Goal: Information Seeking & Learning: Understand process/instructions

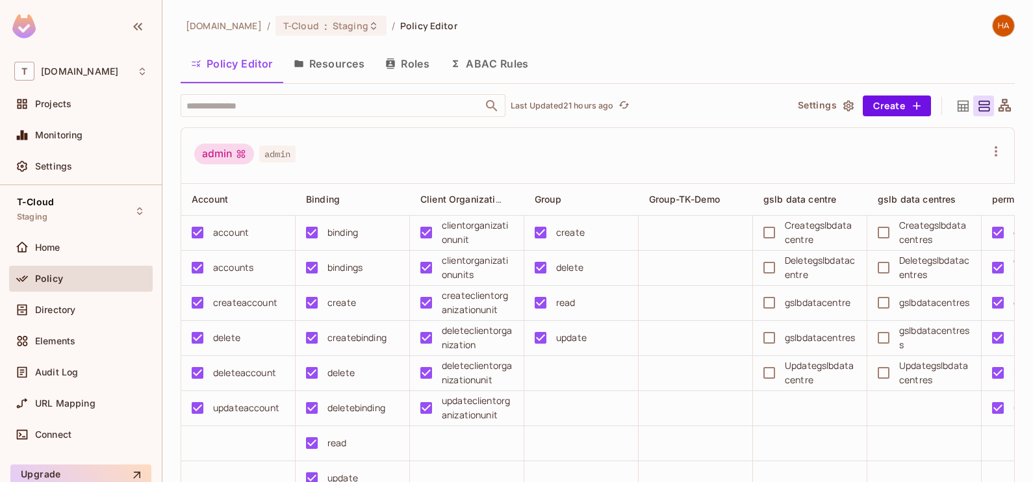
scroll to position [31, 0]
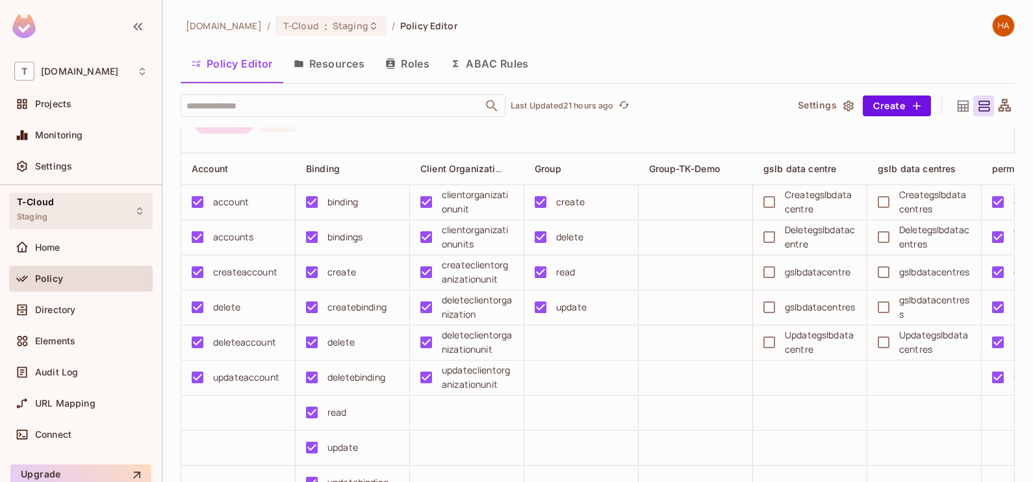
click at [70, 219] on div "T-Cloud Staging" at bounding box center [81, 211] width 144 height 36
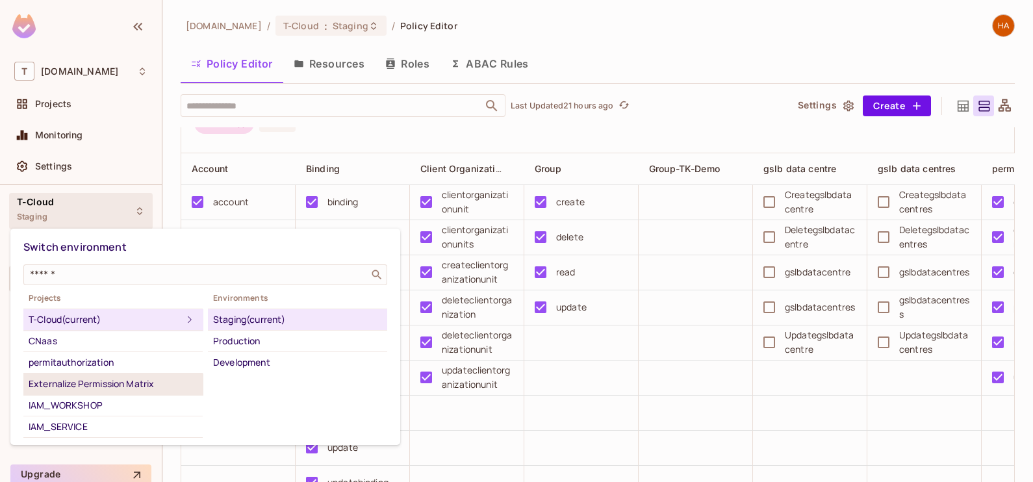
scroll to position [16, 0]
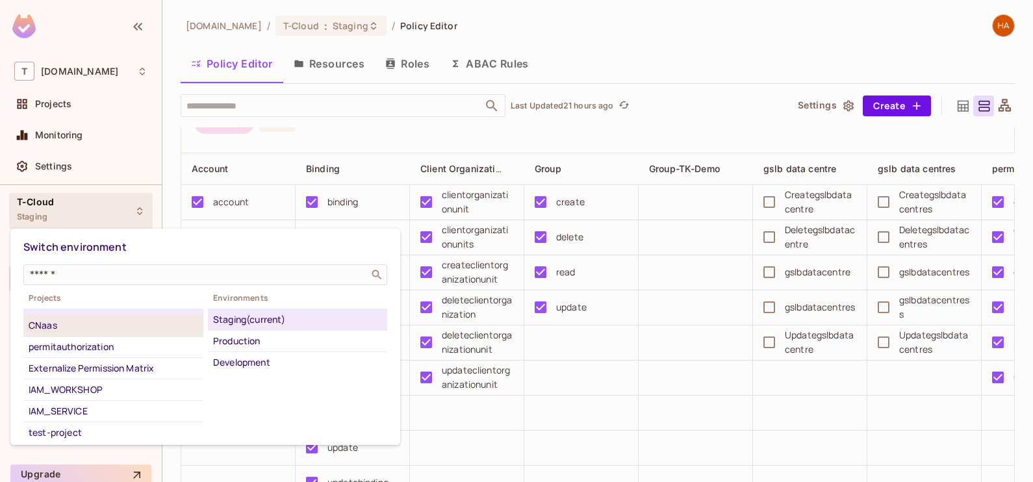
click at [101, 325] on div "CNaas" at bounding box center [113, 326] width 169 height 16
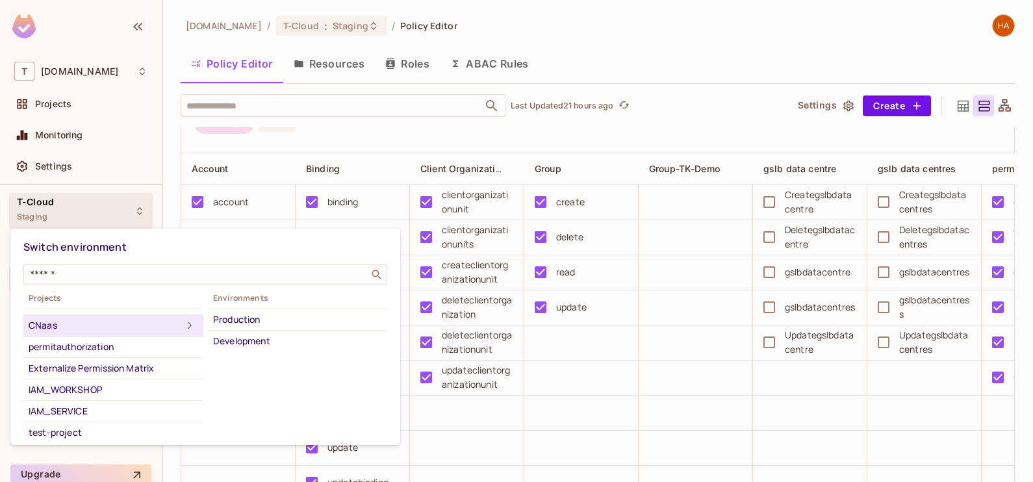
click at [182, 320] on icon at bounding box center [190, 326] width 16 height 16
click at [228, 340] on div "Development" at bounding box center [297, 341] width 169 height 16
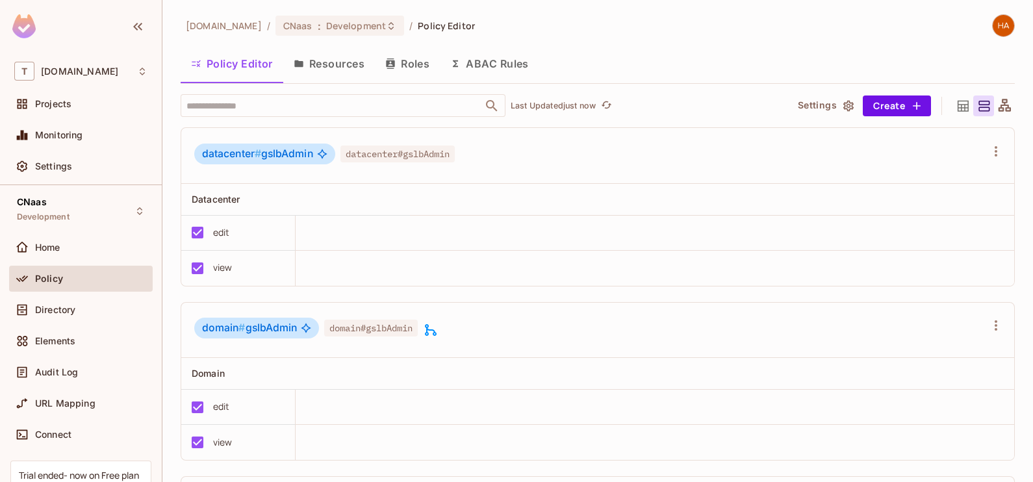
click at [339, 60] on button "Resources" at bounding box center [329, 63] width 92 height 32
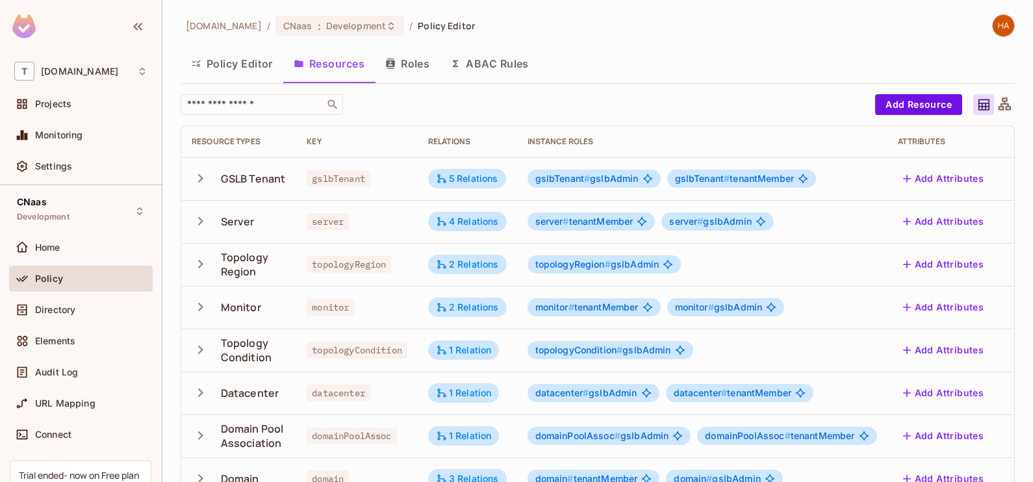
click at [997, 106] on icon at bounding box center [1005, 105] width 16 height 16
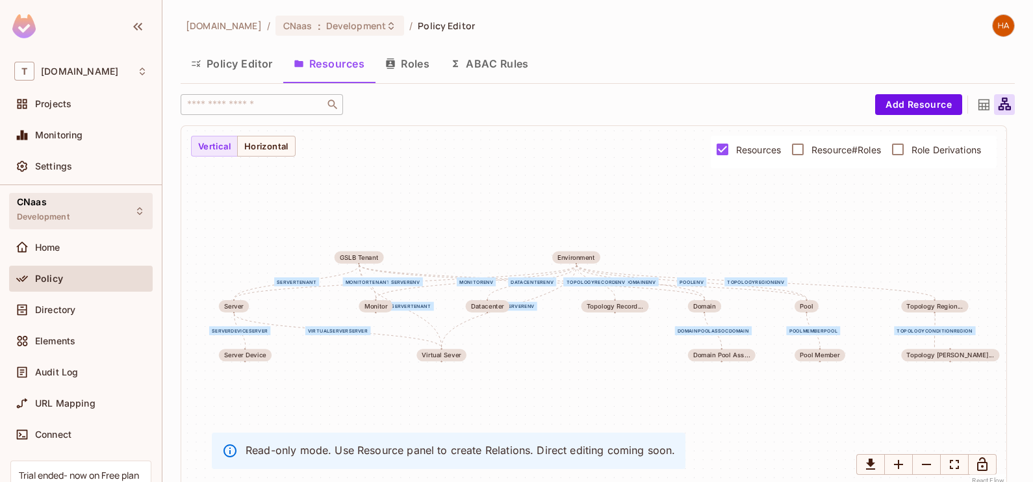
click at [77, 216] on div "CNaas Development" at bounding box center [81, 211] width 144 height 36
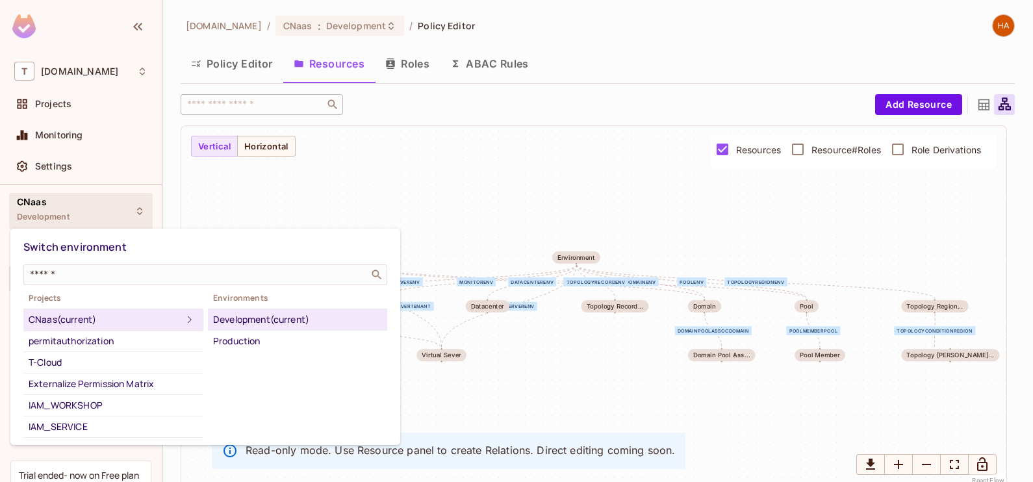
click at [435, 192] on div at bounding box center [516, 241] width 1033 height 482
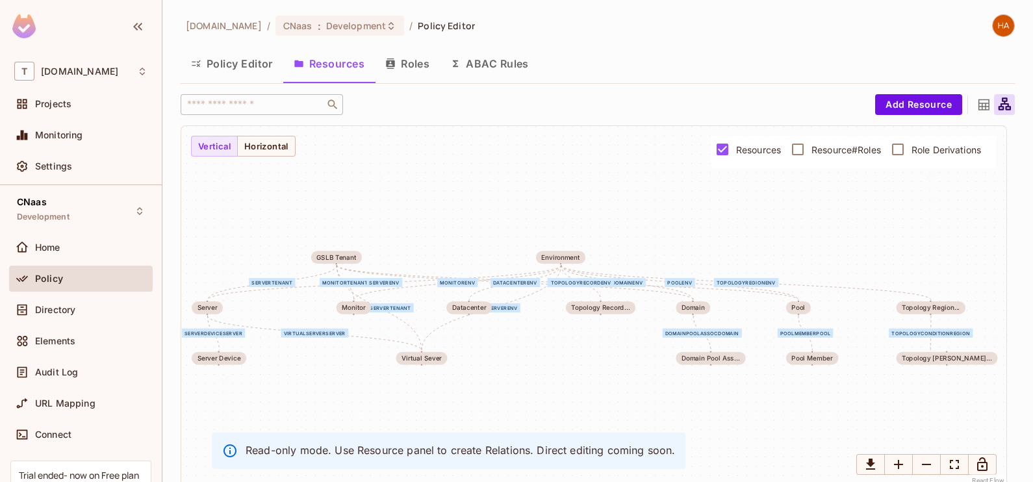
click at [521, 276] on icon "Edge from environment to datacenter" at bounding box center [515, 282] width 92 height 35
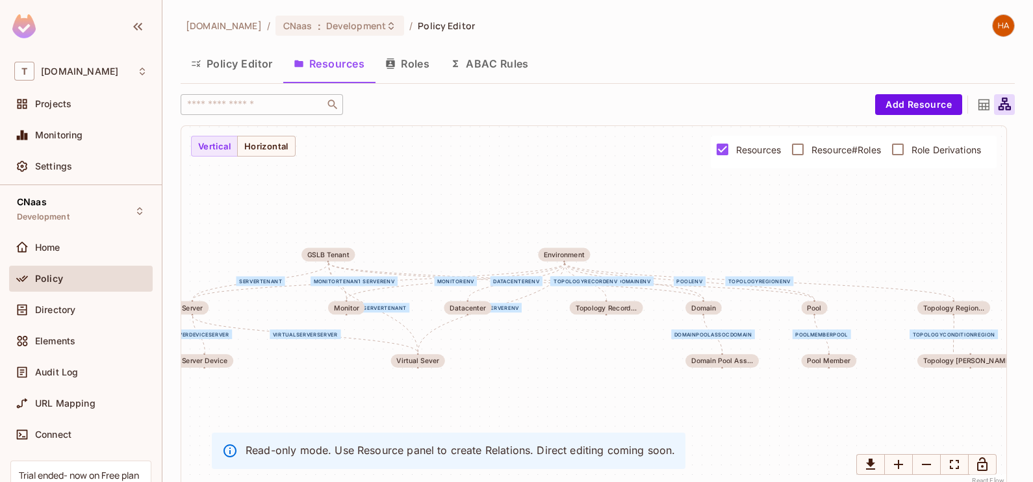
click at [502, 346] on div "serverTenant monitorTenant domainTenant virtualServerTenant poolTenant serverEn…" at bounding box center [593, 306] width 825 height 361
click at [420, 64] on button "Roles" at bounding box center [407, 63] width 65 height 32
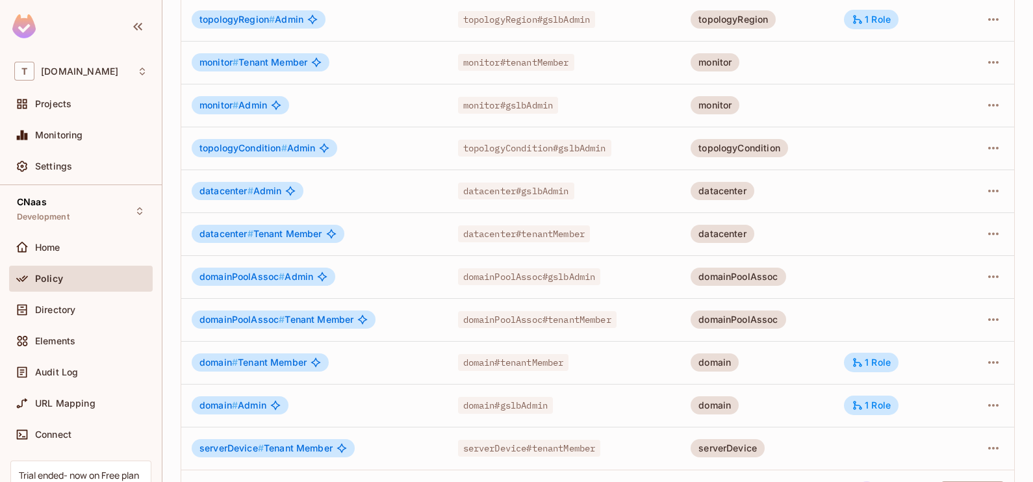
scroll to position [371, 0]
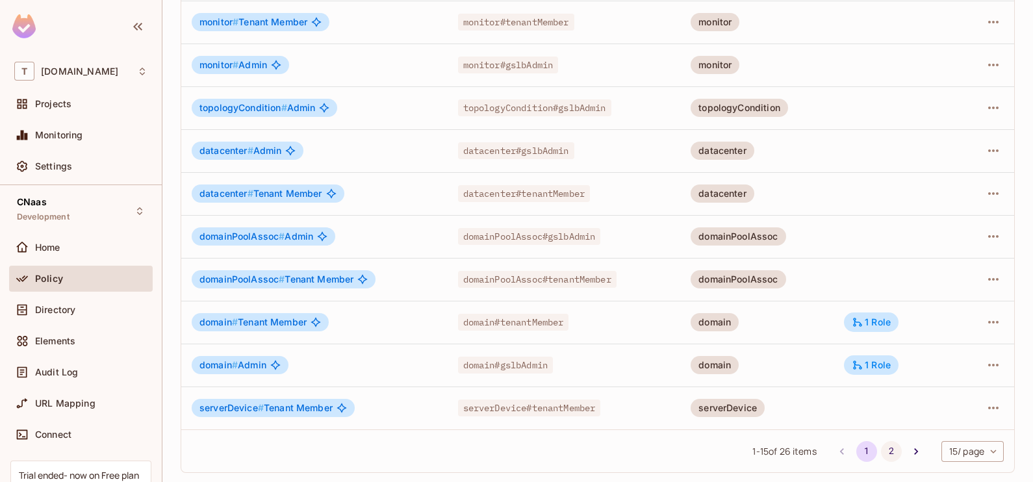
click at [881, 455] on button "2" at bounding box center [891, 451] width 21 height 21
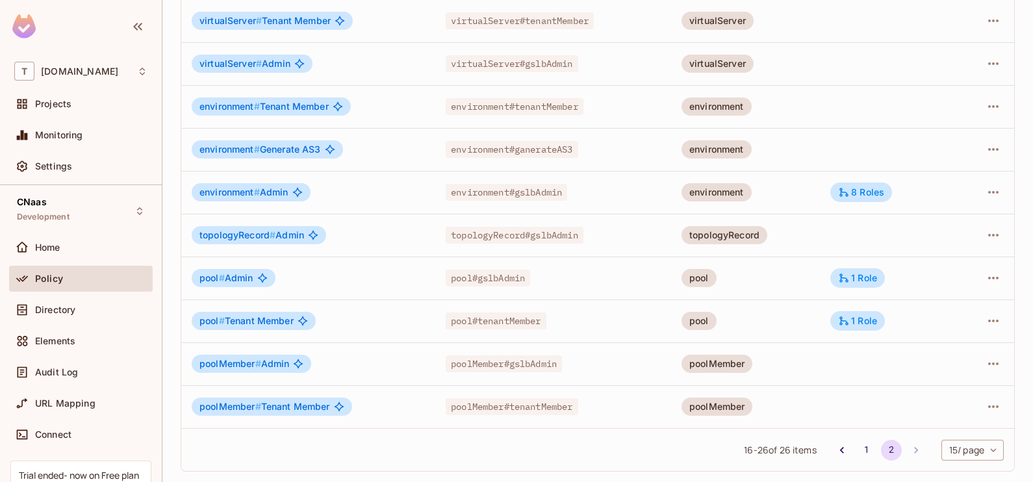
scroll to position [200, 0]
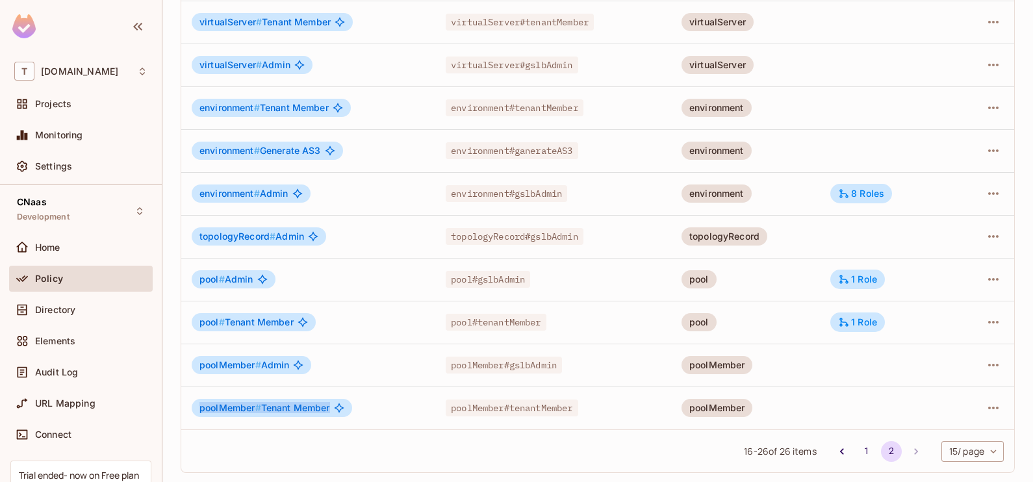
drag, startPoint x: 341, startPoint y: 404, endPoint x: 190, endPoint y: 395, distance: 151.7
click at [190, 395] on td "poolMember # Tenant Member" at bounding box center [308, 408] width 254 height 43
drag, startPoint x: 190, startPoint y: 395, endPoint x: 417, endPoint y: 315, distance: 241.1
click at [417, 315] on div "pool # Tenant Member" at bounding box center [308, 322] width 233 height 18
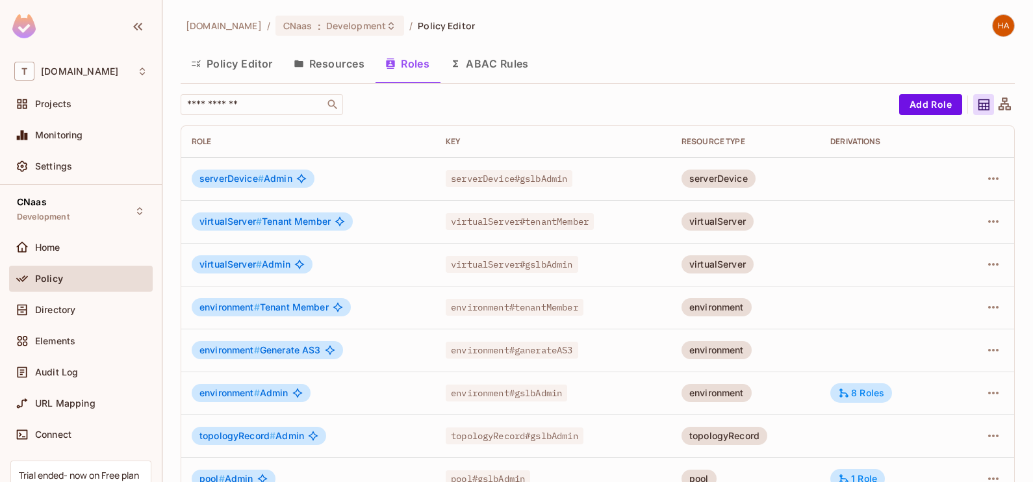
scroll to position [1, 0]
click at [351, 56] on button "Resources" at bounding box center [329, 63] width 92 height 32
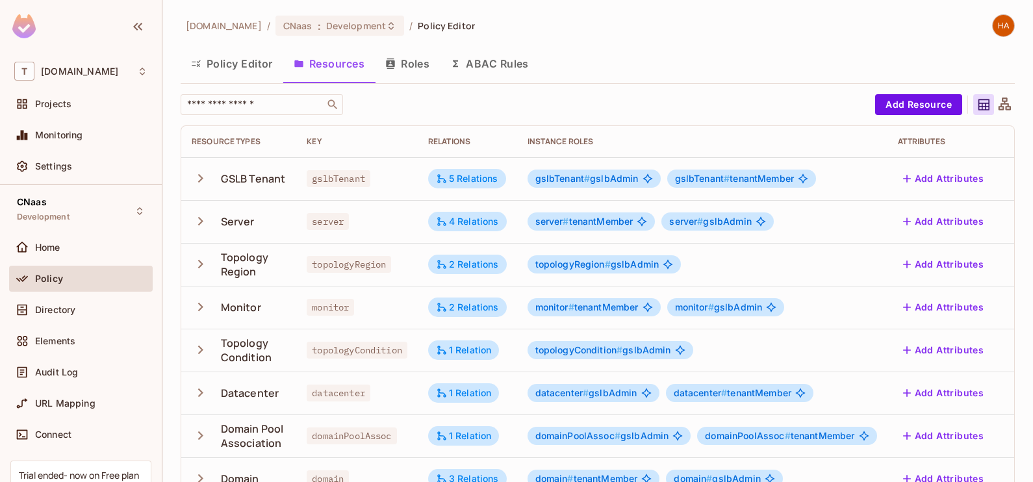
click at [198, 177] on icon "button" at bounding box center [201, 179] width 18 height 18
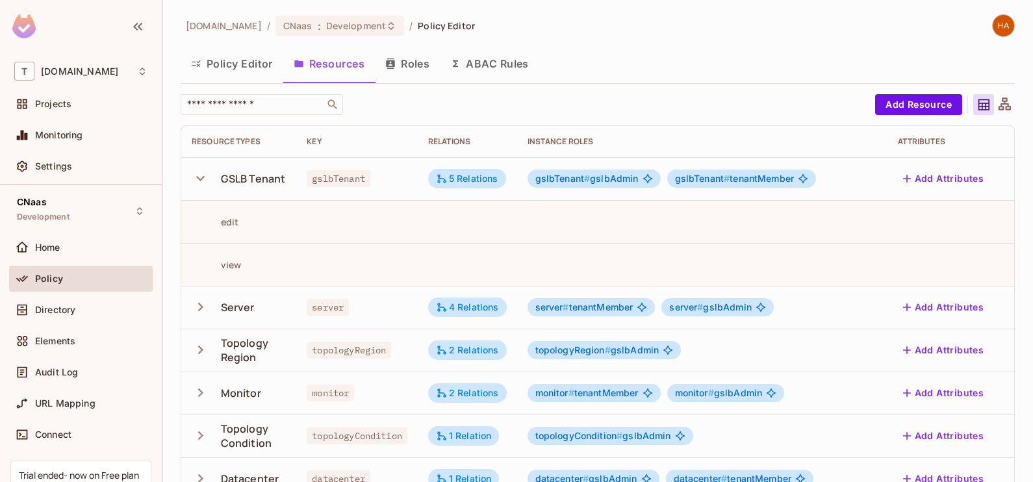
click at [406, 65] on button "Roles" at bounding box center [407, 63] width 65 height 32
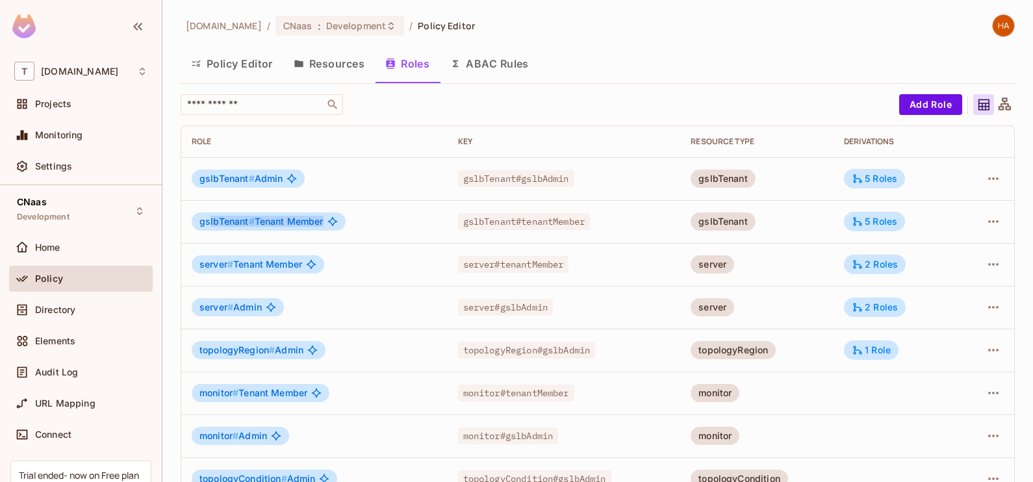
drag, startPoint x: 211, startPoint y: 222, endPoint x: 333, endPoint y: 222, distance: 122.8
click at [333, 222] on div "gslbTenant # Tenant Member" at bounding box center [269, 222] width 154 height 18
drag, startPoint x: 333, startPoint y: 222, endPoint x: 409, endPoint y: 221, distance: 76.0
click at [409, 221] on div "gslbTenant # Tenant Member" at bounding box center [315, 222] width 246 height 18
drag, startPoint x: 622, startPoint y: 224, endPoint x: 596, endPoint y: 222, distance: 26.1
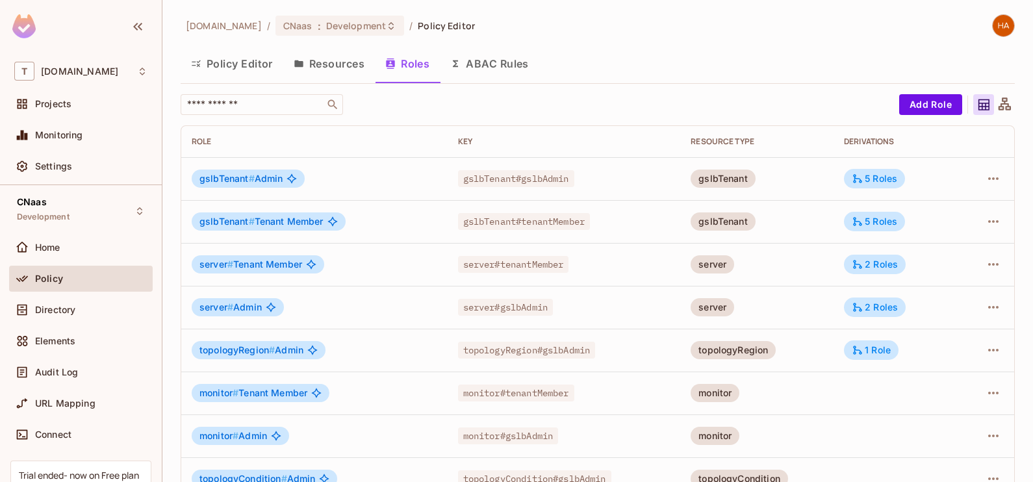
click at [596, 222] on div "gslbTenant#tenantMember" at bounding box center [564, 221] width 213 height 13
drag, startPoint x: 257, startPoint y: 177, endPoint x: 283, endPoint y: 178, distance: 26.7
click at [283, 178] on div "gslbTenant # Admin" at bounding box center [248, 179] width 113 height 18
drag, startPoint x: 283, startPoint y: 178, endPoint x: 283, endPoint y: 211, distance: 32.5
click at [283, 211] on td "gslbTenant # Tenant Member" at bounding box center [314, 221] width 266 height 43
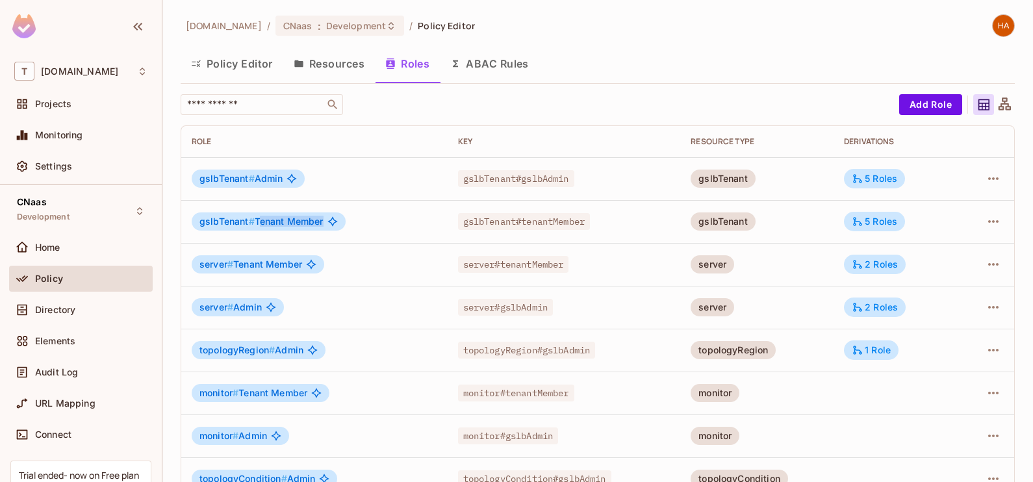
drag, startPoint x: 257, startPoint y: 223, endPoint x: 360, endPoint y: 218, distance: 102.8
click at [360, 218] on div "gslbTenant # Tenant Member" at bounding box center [315, 222] width 246 height 18
click at [361, 220] on div "gslbTenant # Tenant Member" at bounding box center [315, 222] width 246 height 18
drag, startPoint x: 255, startPoint y: 178, endPoint x: 275, endPoint y: 179, distance: 19.5
click at [275, 179] on span "gslbTenant # Admin" at bounding box center [241, 179] width 83 height 10
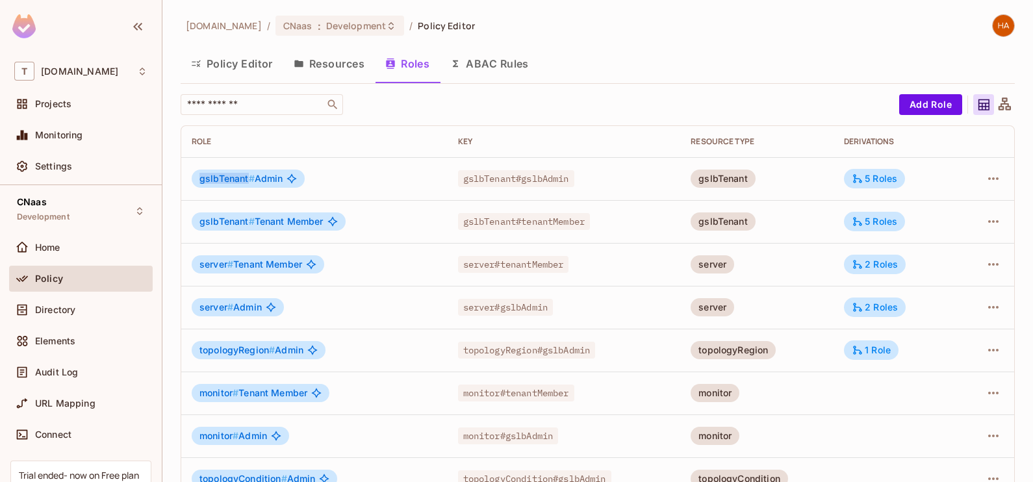
drag, startPoint x: 275, startPoint y: 179, endPoint x: 248, endPoint y: 185, distance: 27.1
click at [248, 185] on div "gslbTenant # Admin" at bounding box center [248, 179] width 113 height 18
drag, startPoint x: 248, startPoint y: 185, endPoint x: 259, endPoint y: 185, distance: 11.0
click at [259, 185] on div "gslbTenant # Admin" at bounding box center [248, 179] width 113 height 18
drag, startPoint x: 201, startPoint y: 224, endPoint x: 250, endPoint y: 223, distance: 49.4
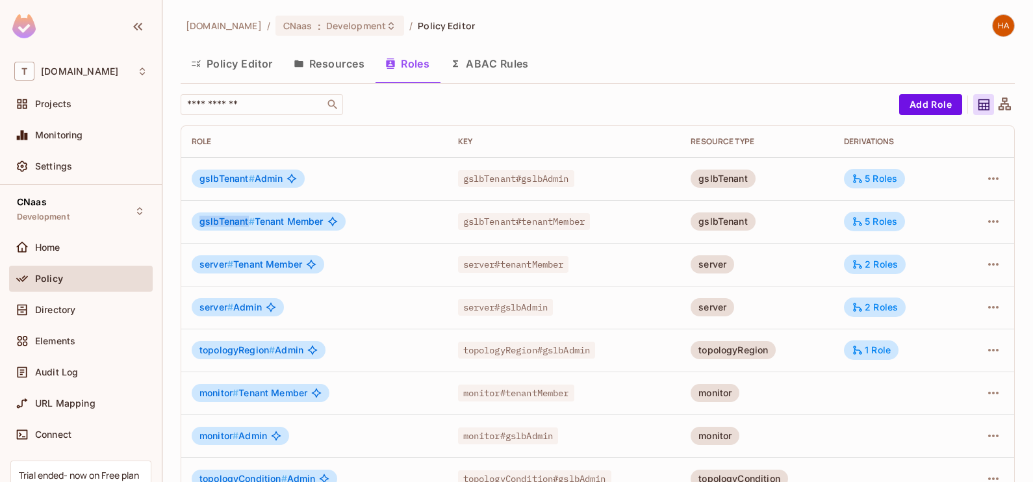
click at [250, 223] on span "gslbTenant #" at bounding box center [227, 221] width 55 height 11
drag, startPoint x: 250, startPoint y: 223, endPoint x: 320, endPoint y: 221, distance: 70.2
click at [320, 221] on span "gslbTenant # Tenant Member" at bounding box center [262, 221] width 124 height 10
drag, startPoint x: 320, startPoint y: 221, endPoint x: 219, endPoint y: 257, distance: 107.5
click at [219, 257] on div "server # Tenant Member" at bounding box center [258, 264] width 133 height 18
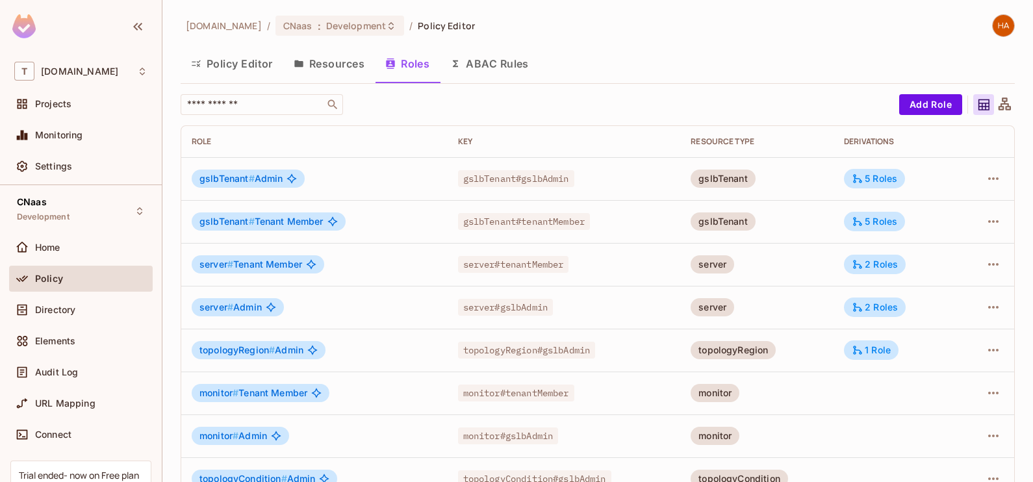
drag, startPoint x: 219, startPoint y: 257, endPoint x: 275, endPoint y: 272, distance: 58.0
click at [275, 272] on div "server # Tenant Member" at bounding box center [258, 264] width 133 height 18
drag, startPoint x: 255, startPoint y: 178, endPoint x: 282, endPoint y: 180, distance: 26.7
click at [282, 180] on div "gslbTenant # Admin" at bounding box center [248, 179] width 113 height 18
drag, startPoint x: 282, startPoint y: 180, endPoint x: 327, endPoint y: 221, distance: 60.7
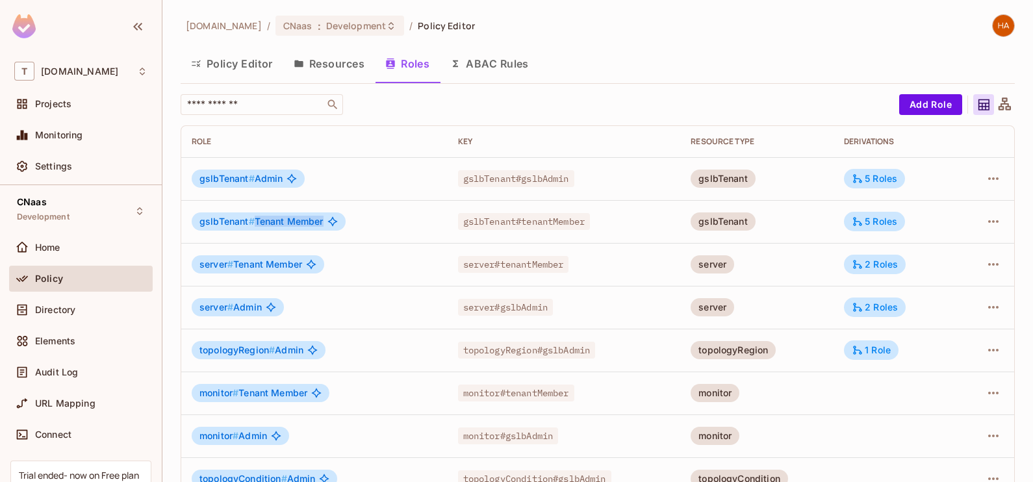
click at [327, 221] on div "gslbTenant # Tenant Member" at bounding box center [269, 222] width 154 height 18
drag, startPoint x: 327, startPoint y: 221, endPoint x: 231, endPoint y: 266, distance: 105.8
click at [231, 266] on span "#" at bounding box center [230, 264] width 6 height 11
click at [52, 311] on span "Directory" at bounding box center [55, 310] width 40 height 10
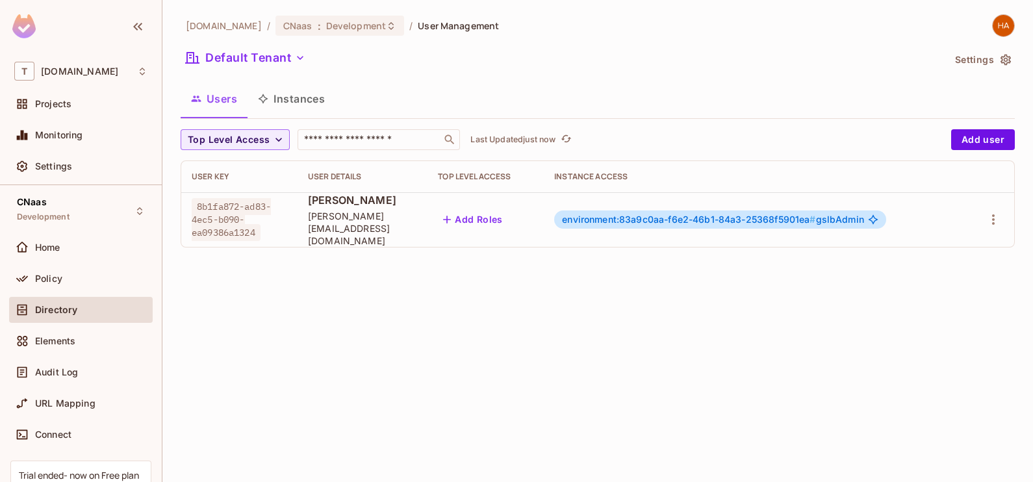
click at [314, 88] on button "Instances" at bounding box center [292, 99] width 88 height 32
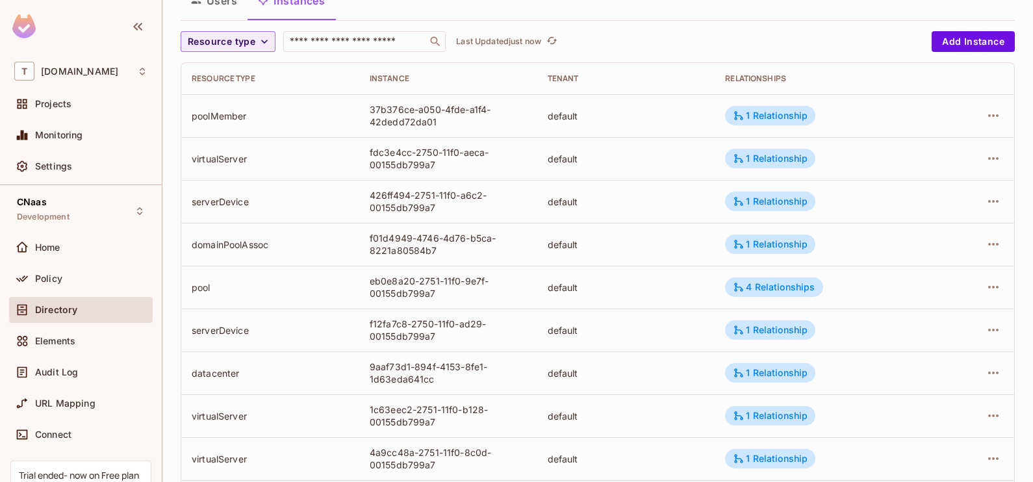
scroll to position [84, 0]
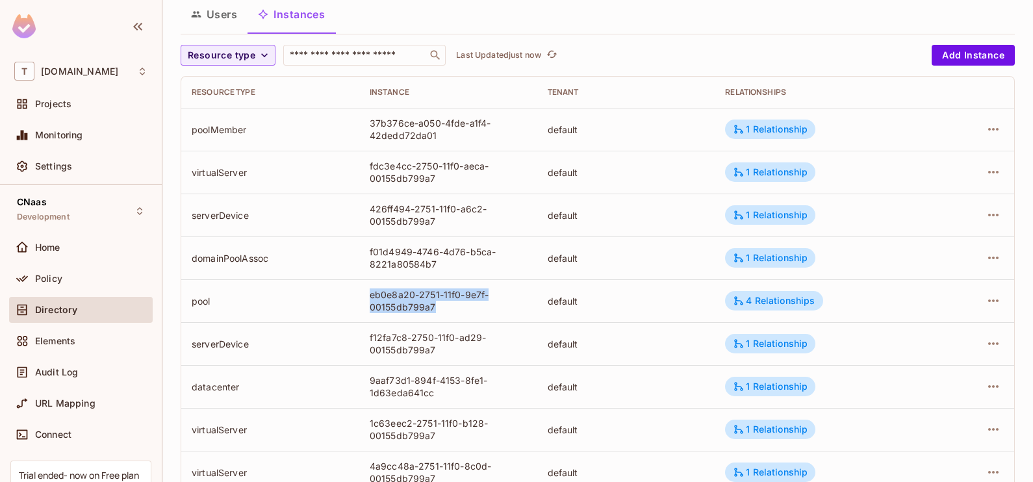
drag, startPoint x: 364, startPoint y: 292, endPoint x: 430, endPoint y: 304, distance: 67.3
click at [430, 304] on td "eb0e8a20-2751-11f0-9e7f-00155db799a7" at bounding box center [448, 300] width 178 height 43
click at [764, 303] on div "4 Relationships" at bounding box center [774, 301] width 82 height 12
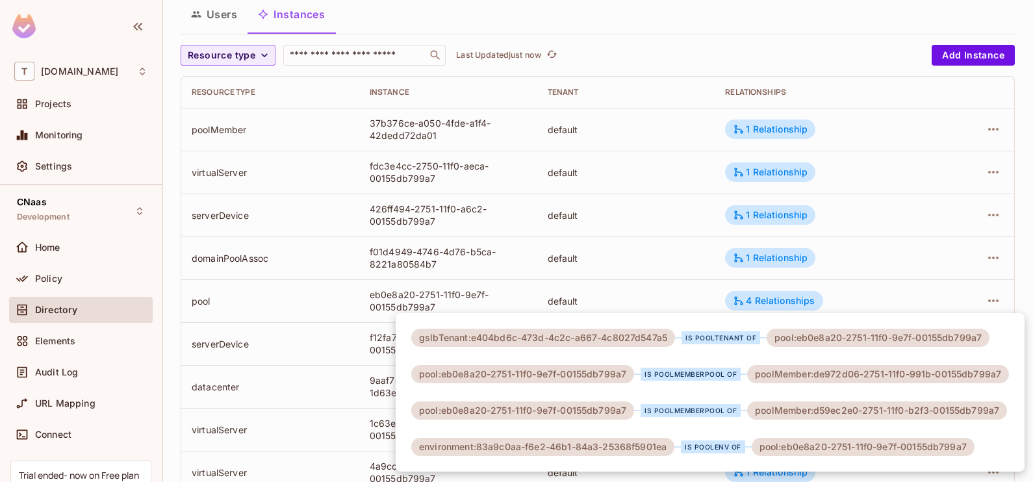
click at [510, 224] on div at bounding box center [516, 241] width 1033 height 482
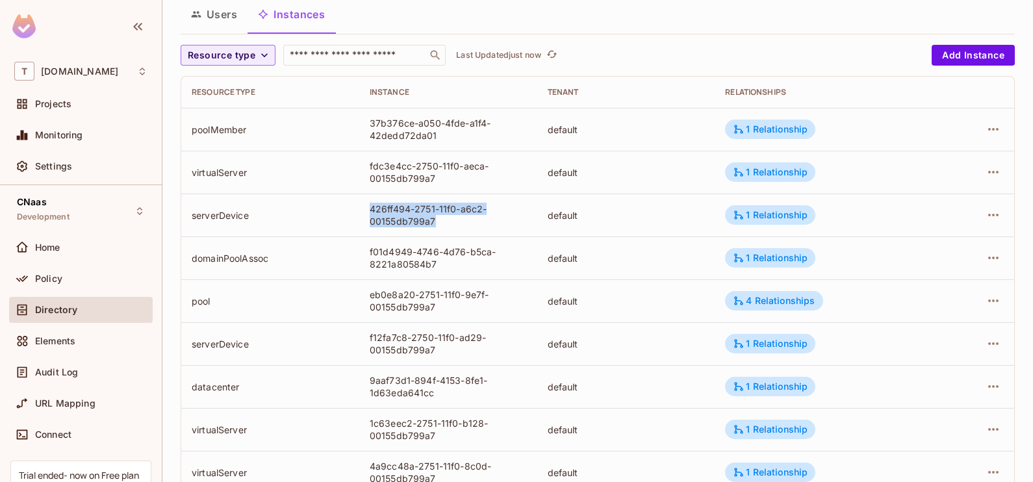
drag, startPoint x: 367, startPoint y: 208, endPoint x: 433, endPoint y: 224, distance: 68.2
click at [433, 224] on td "426ff494-2751-11f0-a6c2-00155db799a7" at bounding box center [448, 215] width 178 height 43
drag, startPoint x: 433, startPoint y: 224, endPoint x: 434, endPoint y: 234, distance: 9.8
click at [434, 234] on td "426ff494-2751-11f0-a6c2-00155db799a7" at bounding box center [448, 215] width 178 height 43
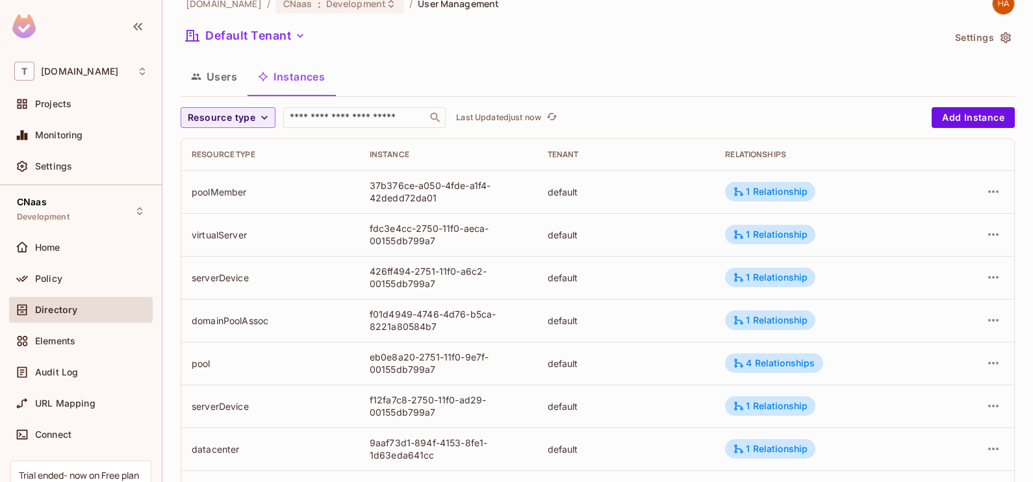
scroll to position [13, 0]
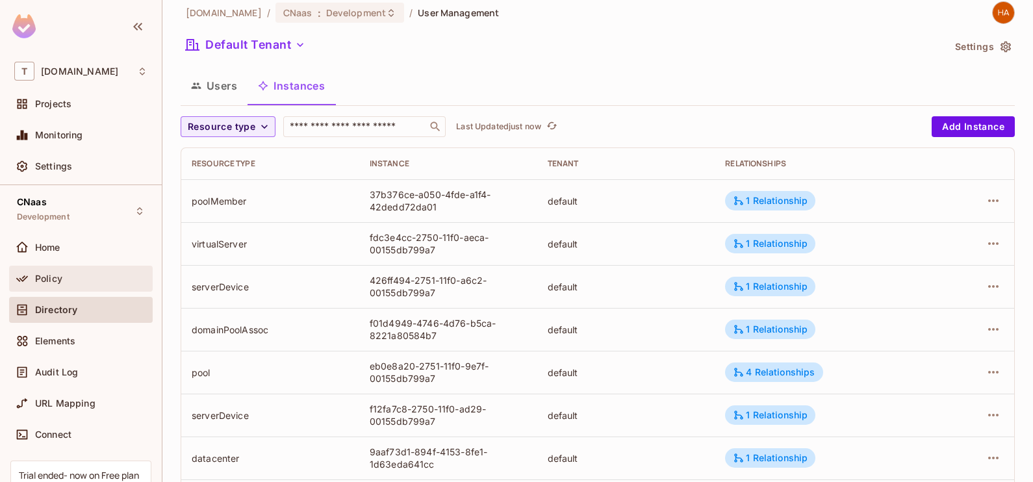
click at [103, 277] on div "Policy" at bounding box center [91, 279] width 112 height 10
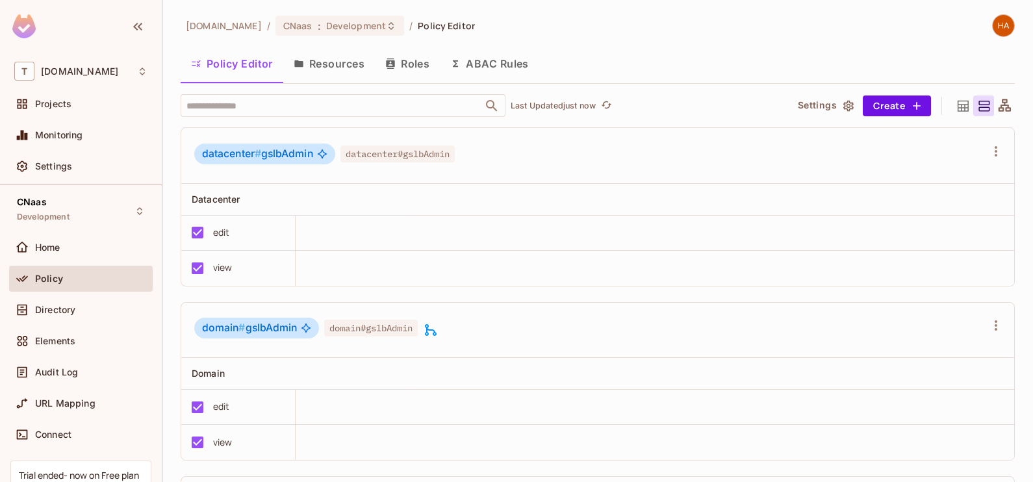
click at [348, 64] on button "Resources" at bounding box center [329, 63] width 92 height 32
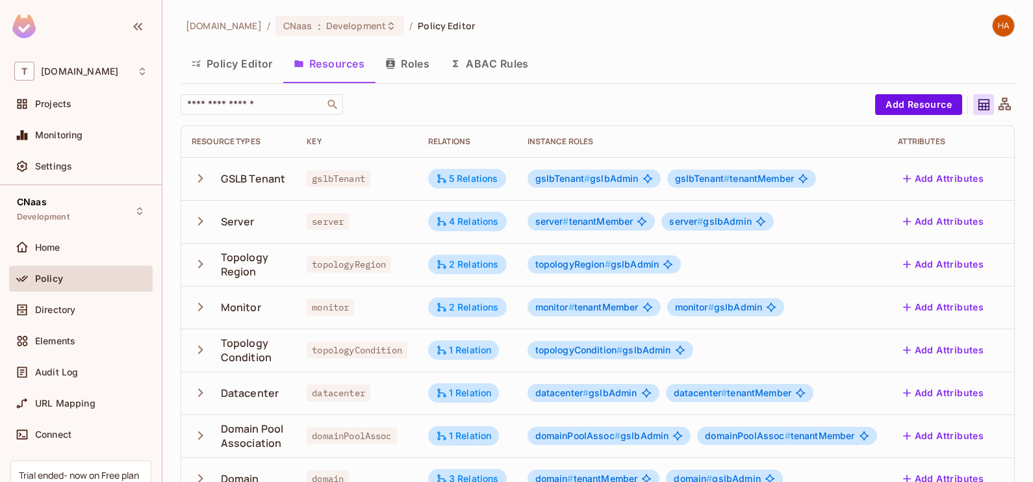
click at [997, 100] on icon at bounding box center [1005, 105] width 16 height 16
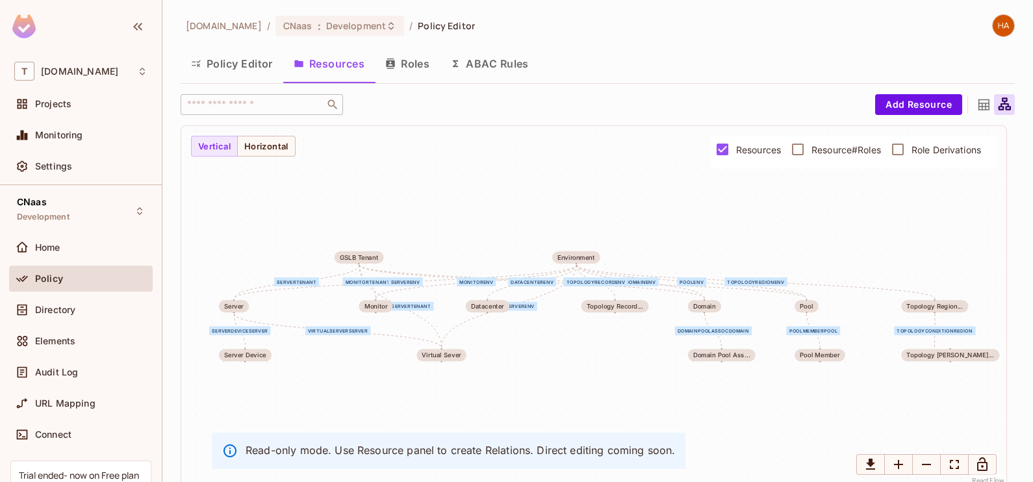
click at [413, 66] on button "Roles" at bounding box center [407, 63] width 65 height 32
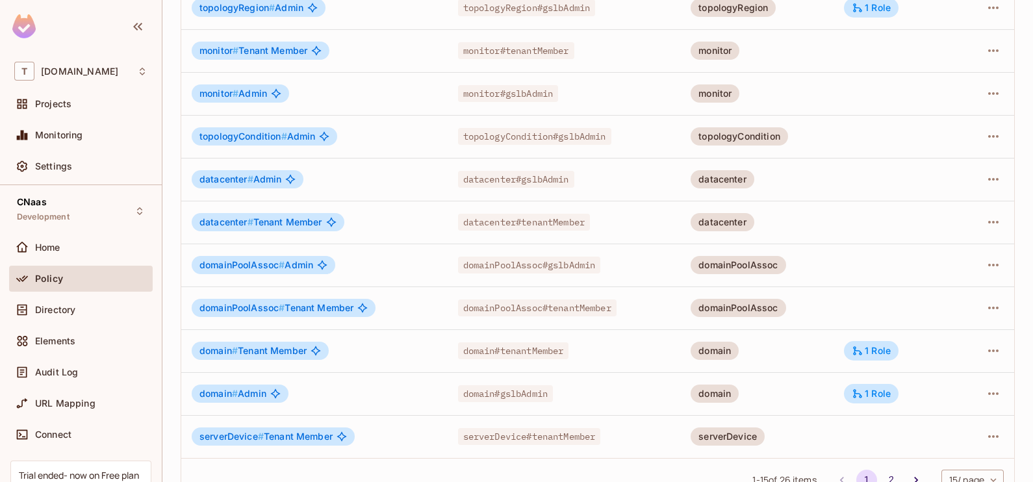
scroll to position [371, 0]
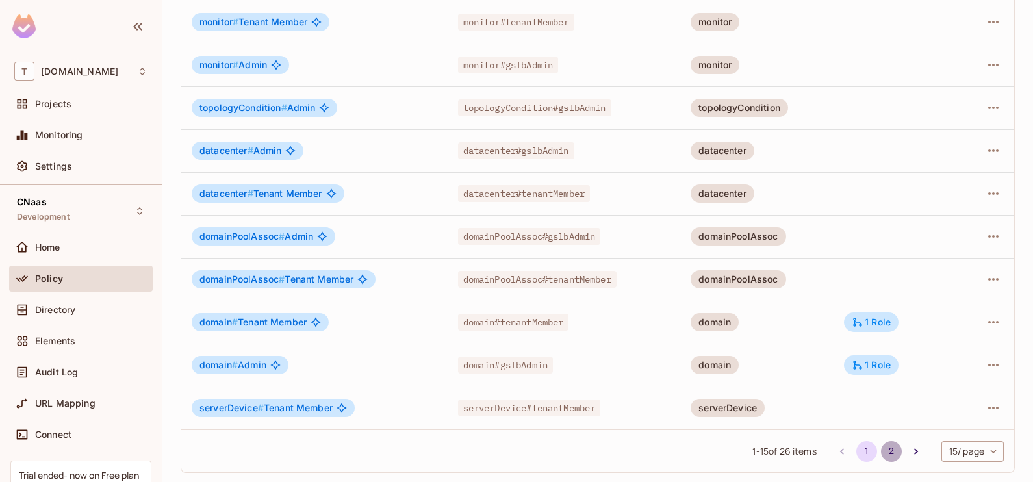
click at [882, 452] on button "2" at bounding box center [891, 451] width 21 height 21
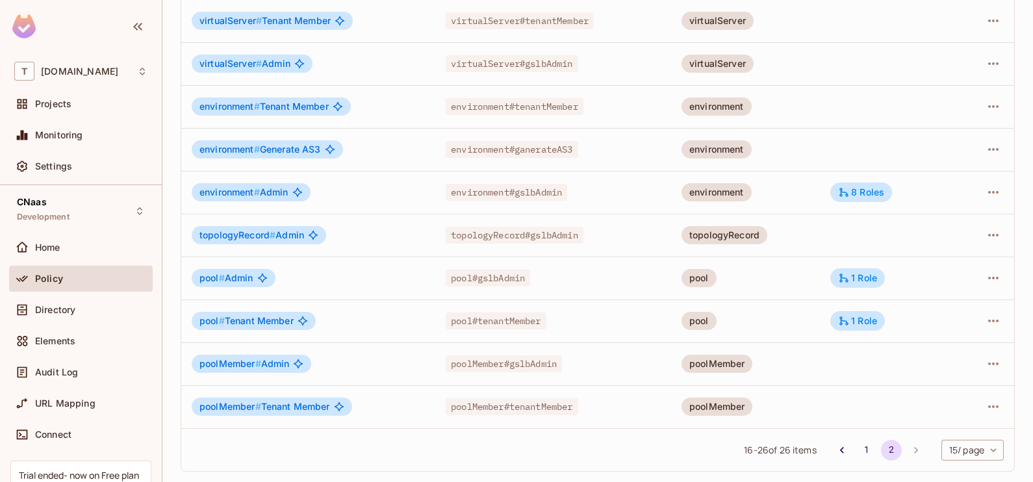
scroll to position [200, 0]
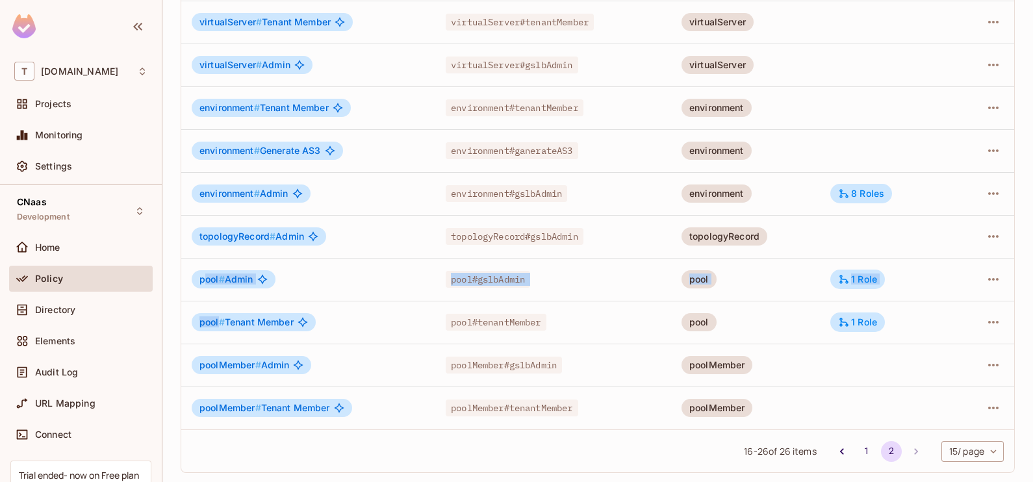
drag, startPoint x: 219, startPoint y: 322, endPoint x: 207, endPoint y: 276, distance: 47.8
click at [207, 276] on tbody "serverDevice # Admin serverDevice#gslbAdmin serverDevice virtualServer # Tenant…" at bounding box center [597, 194] width 833 height 472
drag, startPoint x: 207, startPoint y: 276, endPoint x: 325, endPoint y: 302, distance: 121.2
click at [325, 302] on td "pool # Tenant Member" at bounding box center [308, 322] width 254 height 43
click at [904, 452] on li "pagination navigation" at bounding box center [916, 451] width 25 height 21
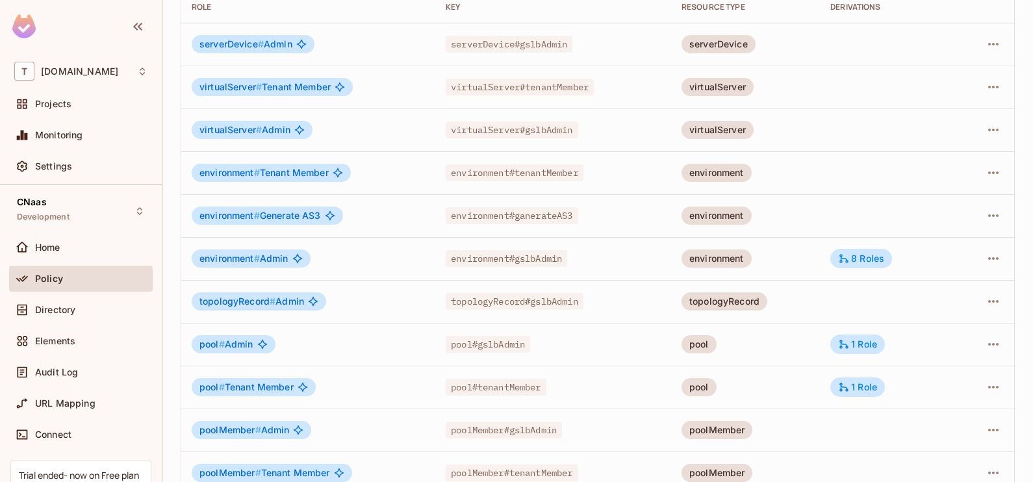
scroll to position [136, 0]
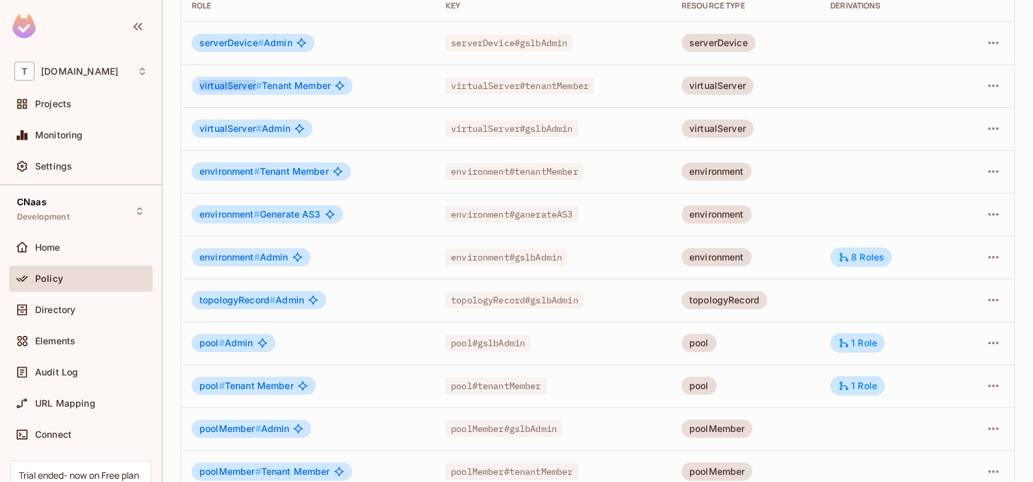
drag, startPoint x: 198, startPoint y: 88, endPoint x: 255, endPoint y: 86, distance: 56.6
click at [255, 86] on div "virtualServer # Tenant Member" at bounding box center [272, 86] width 161 height 18
drag, startPoint x: 255, startPoint y: 86, endPoint x: 253, endPoint y: 132, distance: 46.2
click at [253, 132] on span "virtualServer #" at bounding box center [231, 128] width 62 height 11
drag, startPoint x: 253, startPoint y: 132, endPoint x: 276, endPoint y: 133, distance: 22.8
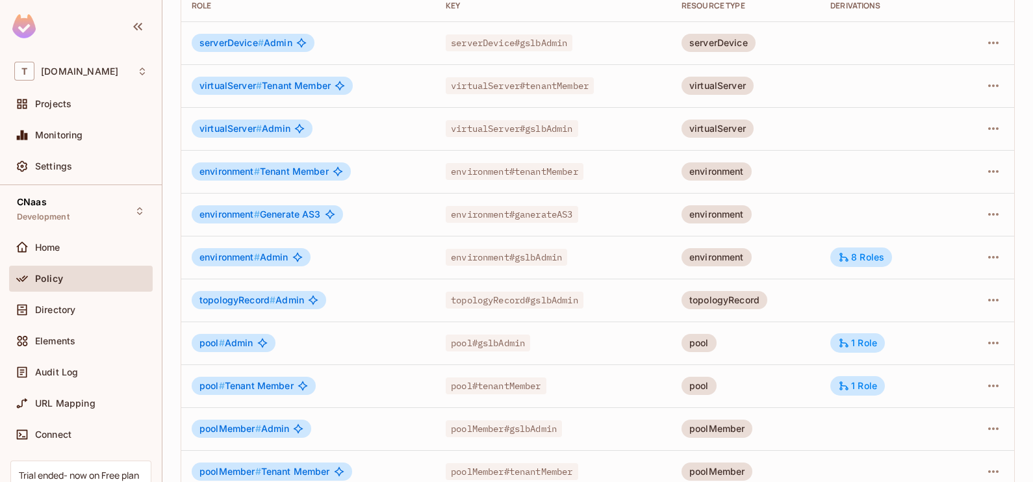
click at [276, 133] on span "virtualServer # Admin" at bounding box center [245, 128] width 91 height 10
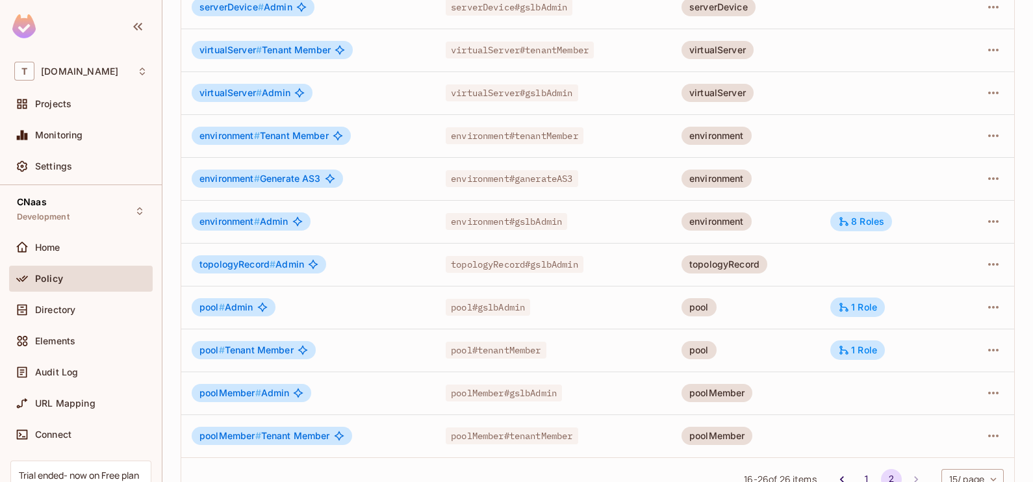
scroll to position [200, 0]
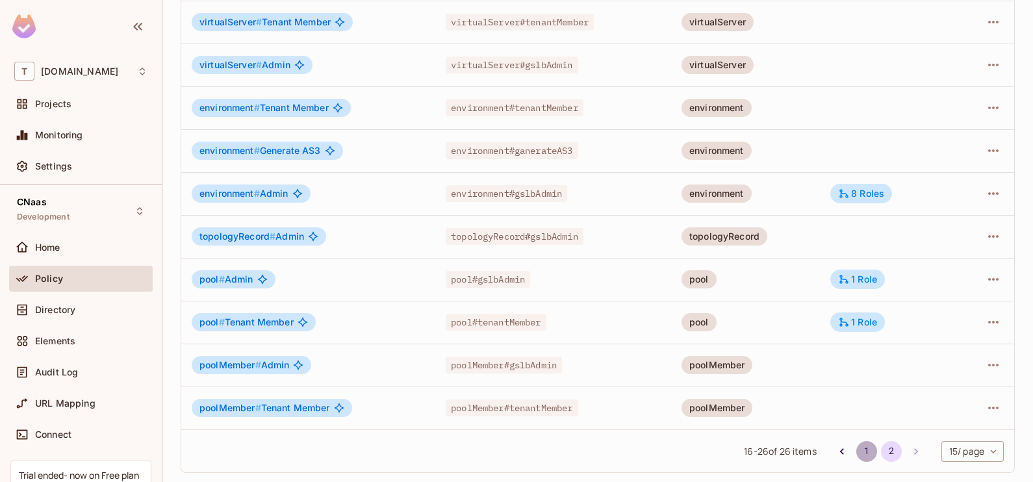
click at [857, 450] on button "1" at bounding box center [867, 451] width 21 height 21
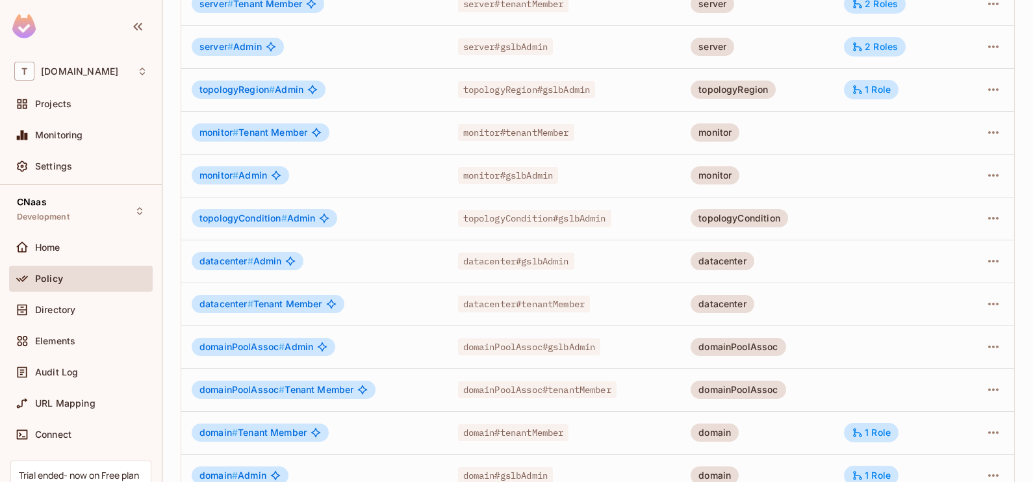
scroll to position [272, 0]
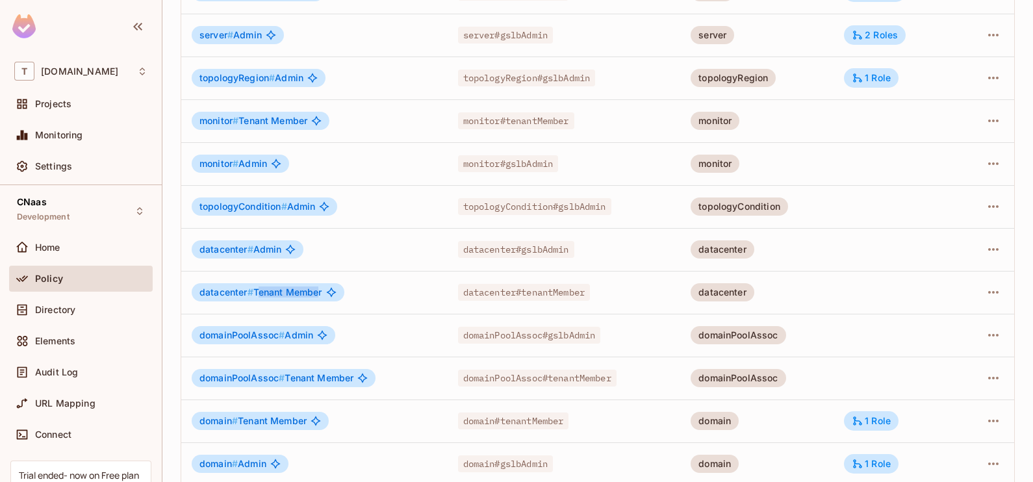
drag, startPoint x: 256, startPoint y: 296, endPoint x: 318, endPoint y: 297, distance: 62.4
click at [318, 297] on div "datacenter # Tenant Member" at bounding box center [268, 292] width 153 height 18
click at [103, 307] on div "Directory" at bounding box center [91, 310] width 112 height 10
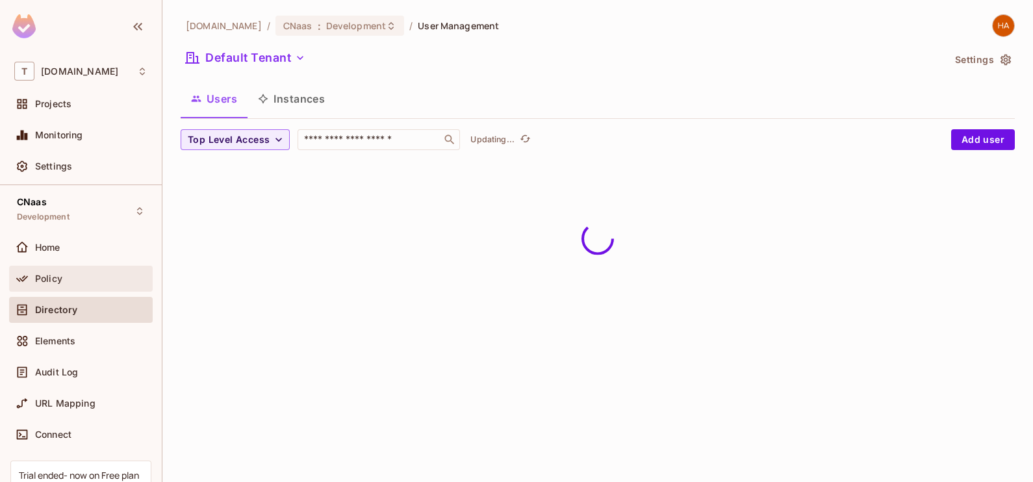
click at [107, 276] on div "Policy" at bounding box center [91, 279] width 112 height 10
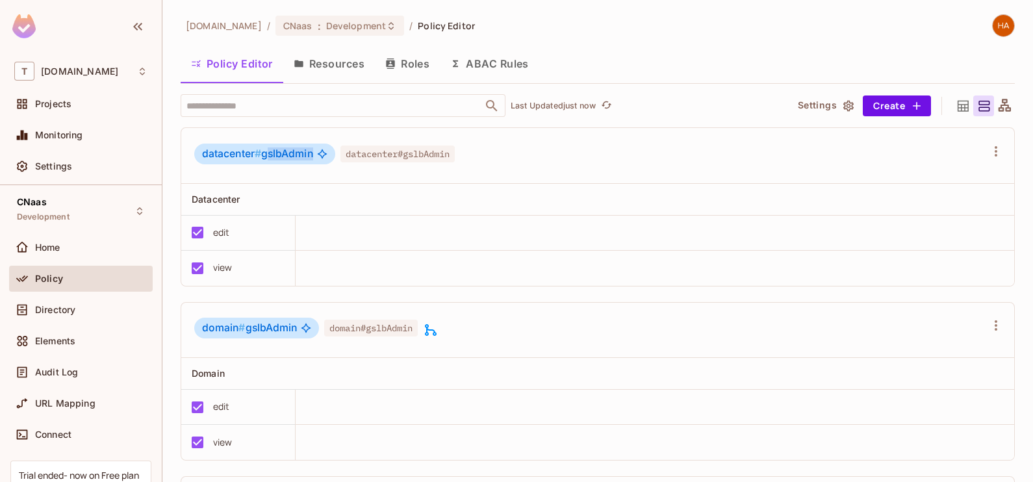
drag, startPoint x: 266, startPoint y: 155, endPoint x: 320, endPoint y: 154, distance: 53.9
click at [320, 154] on div "datacenter # gslbAdmin" at bounding box center [264, 154] width 141 height 21
drag, startPoint x: 320, startPoint y: 154, endPoint x: 289, endPoint y: 220, distance: 73.3
click at [289, 220] on td "edit" at bounding box center [238, 233] width 114 height 35
click at [84, 310] on div "Directory" at bounding box center [91, 310] width 112 height 10
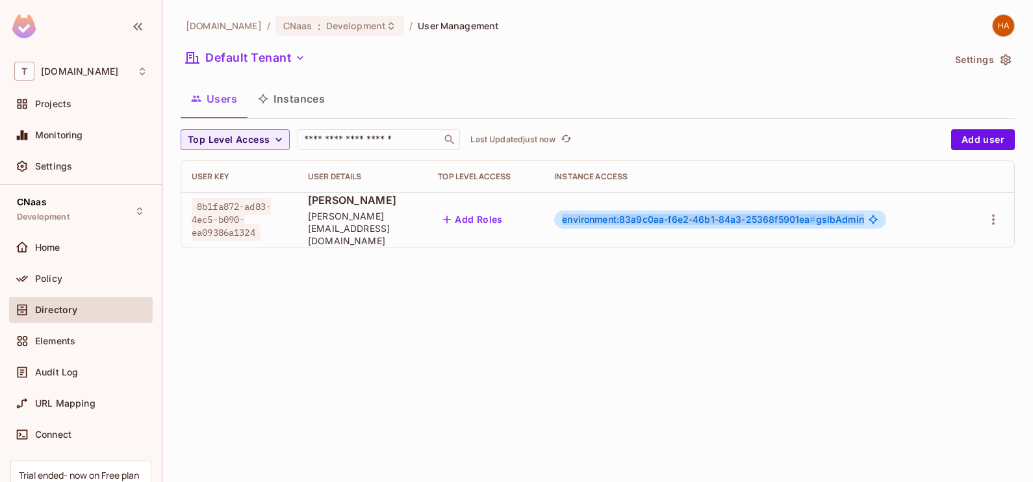
drag, startPoint x: 567, startPoint y: 208, endPoint x: 933, endPoint y: 192, distance: 366.2
click at [933, 192] on td "environment:83a9c0aa-f6e2-46b1-84a3-25368f5901ea # gslbAdmin" at bounding box center [754, 219] width 420 height 55
drag, startPoint x: 933, startPoint y: 192, endPoint x: 877, endPoint y: 110, distance: 99.1
click at [877, 110] on div "Users Instances" at bounding box center [598, 99] width 834 height 32
click at [999, 213] on icon "button" at bounding box center [994, 220] width 16 height 16
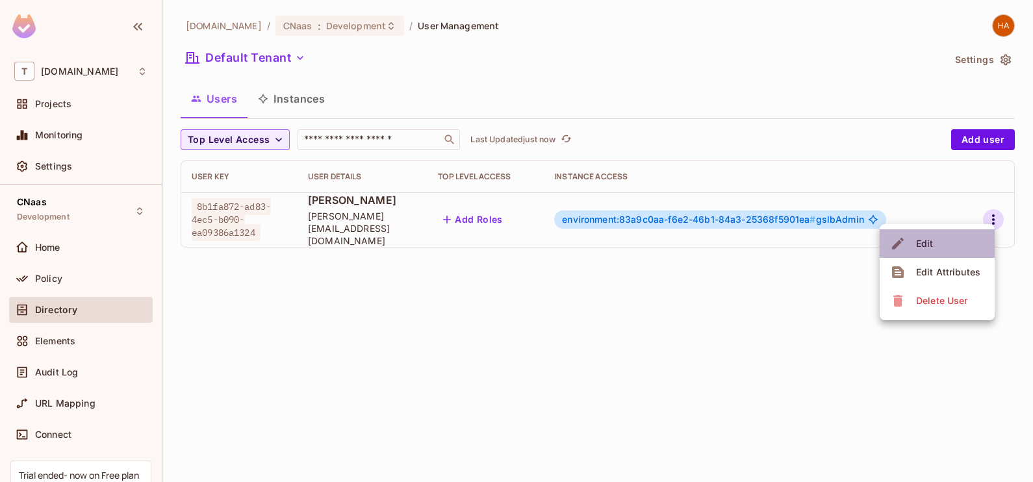
click at [947, 247] on li "Edit" at bounding box center [937, 243] width 115 height 29
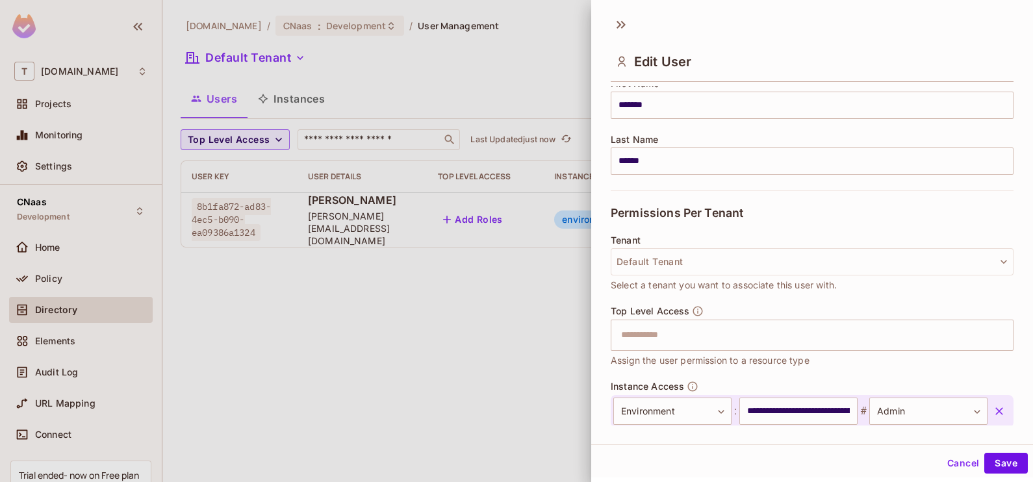
scroll to position [246, 0]
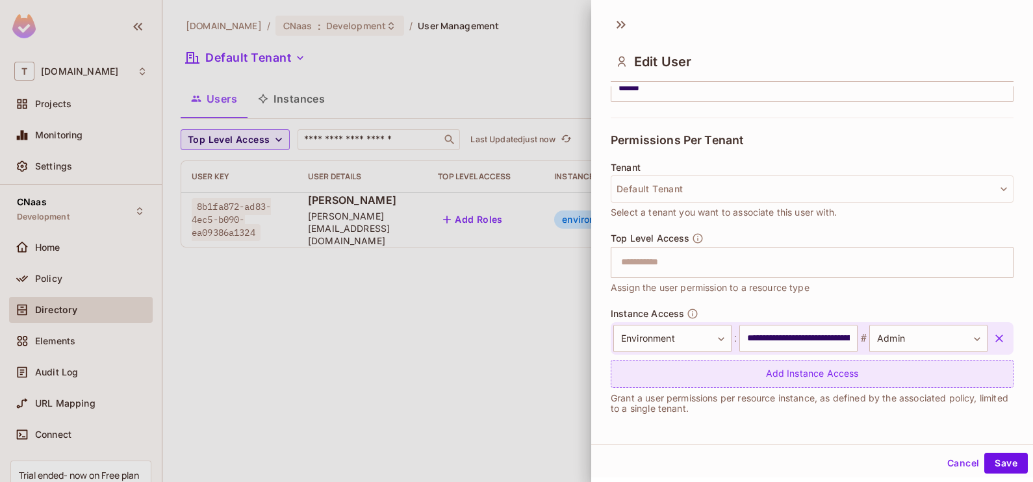
click at [823, 370] on div "Add Instance Access" at bounding box center [812, 374] width 403 height 28
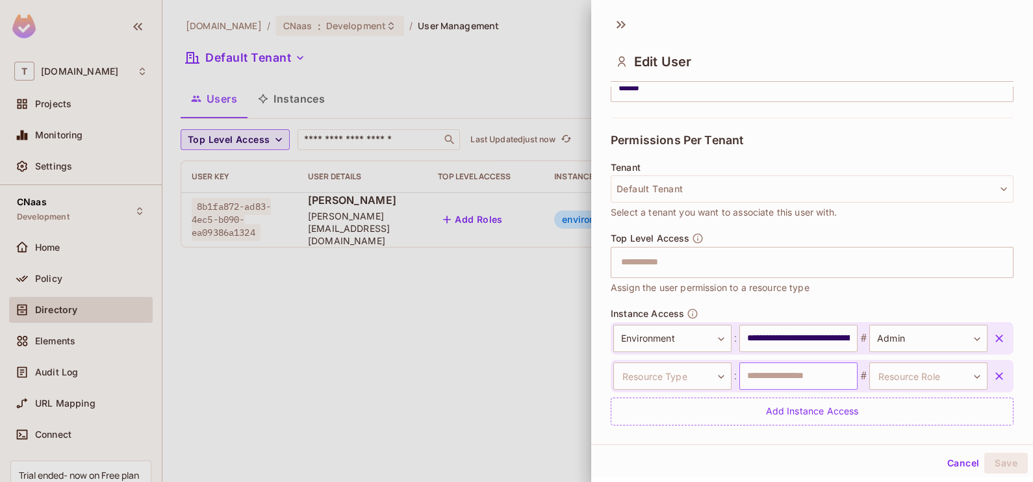
scroll to position [283, 0]
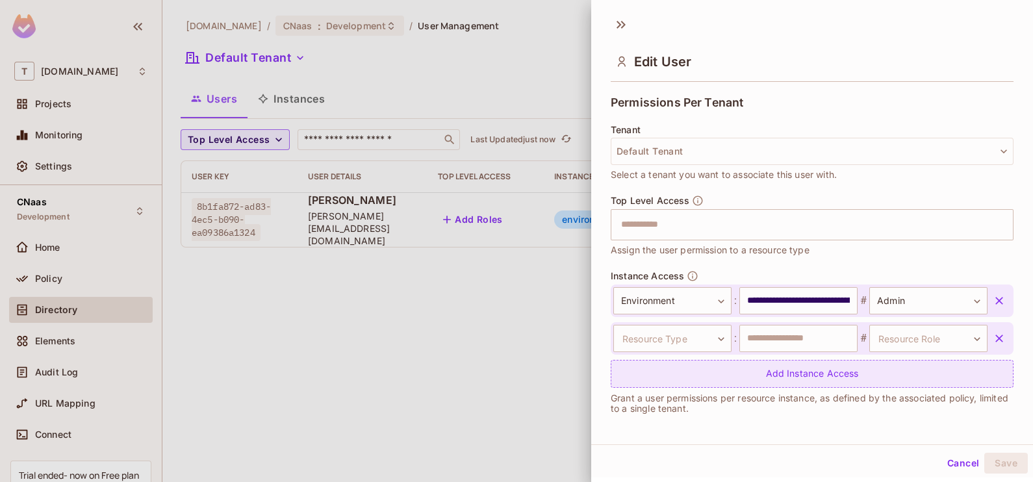
click at [740, 377] on div "Add Instance Access" at bounding box center [812, 374] width 403 height 28
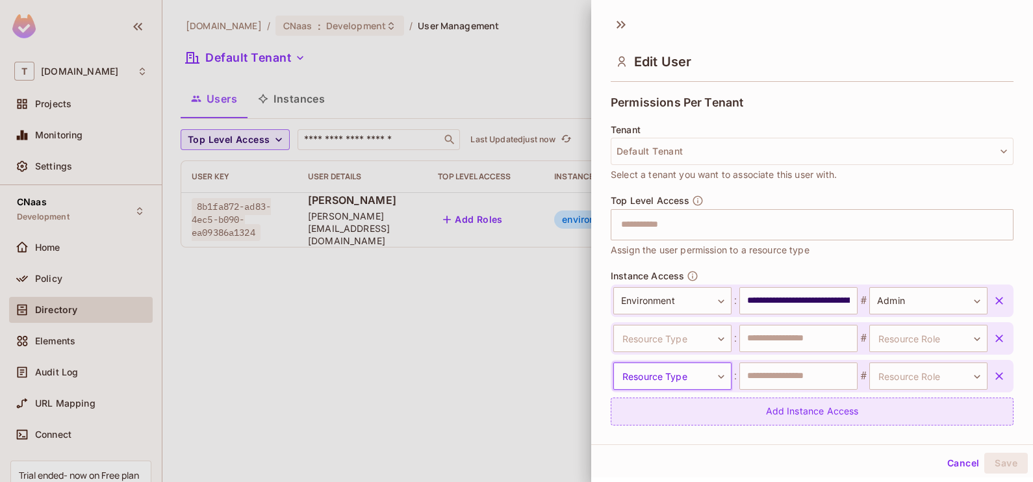
scroll to position [338, 0]
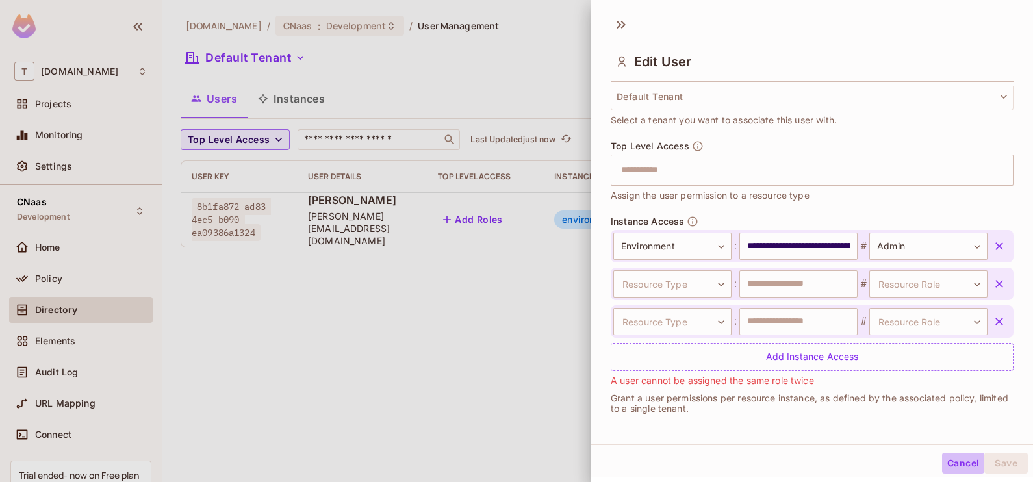
click at [942, 458] on button "Cancel" at bounding box center [963, 463] width 42 height 21
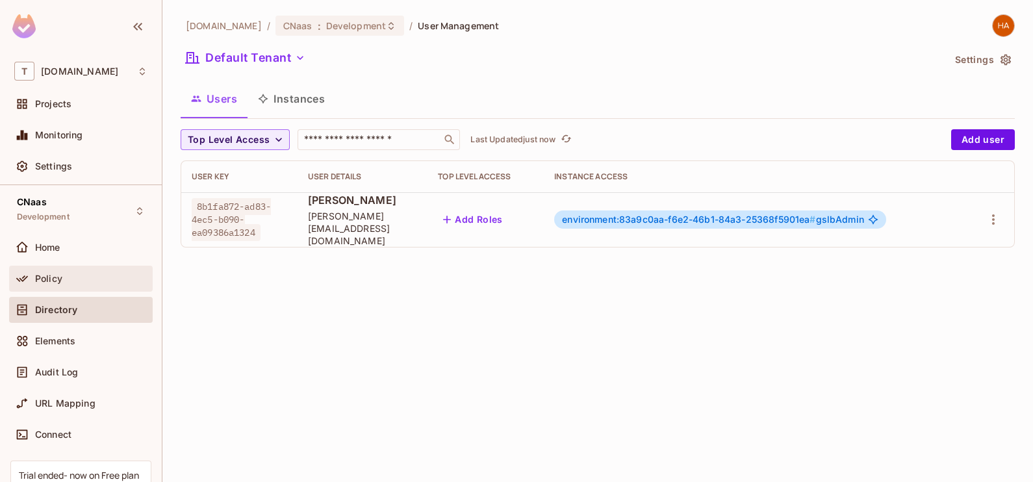
click at [57, 279] on span "Policy" at bounding box center [48, 279] width 27 height 10
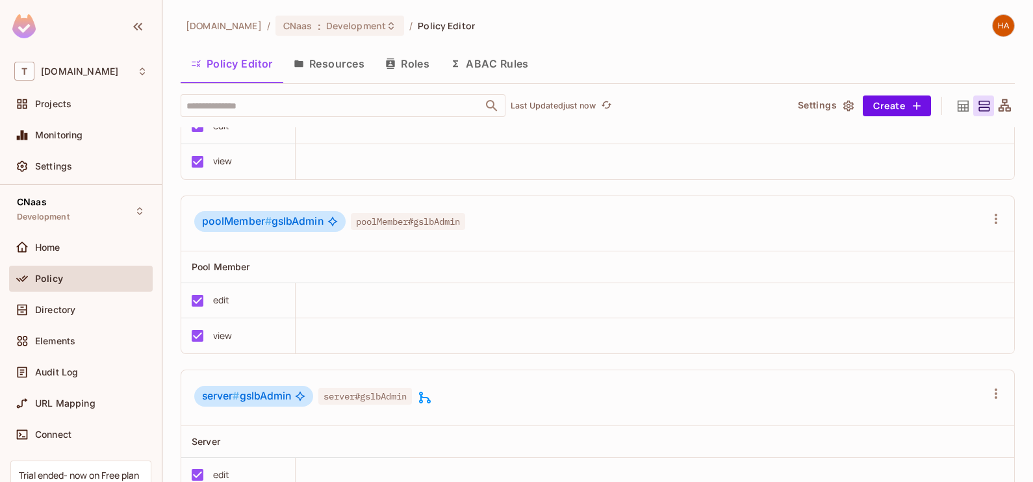
scroll to position [1193, 0]
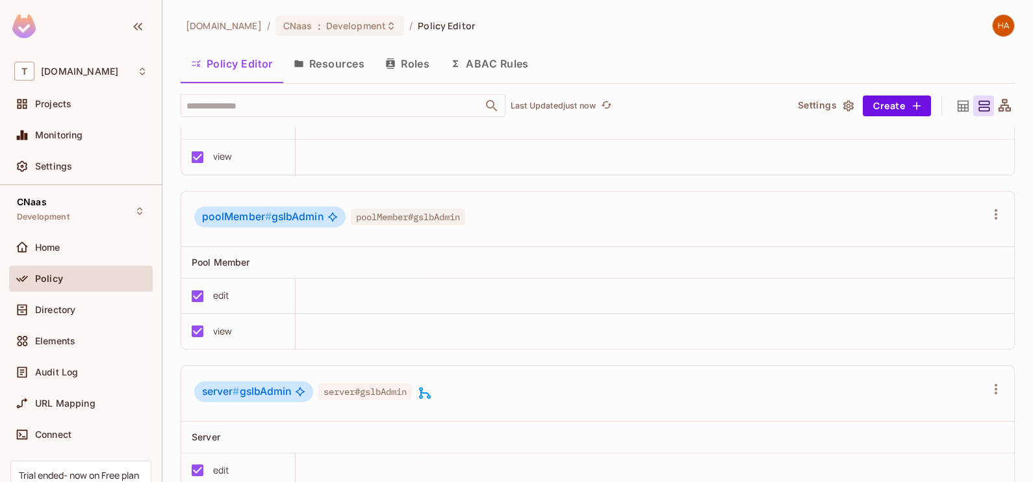
click at [337, 71] on button "Resources" at bounding box center [329, 63] width 92 height 32
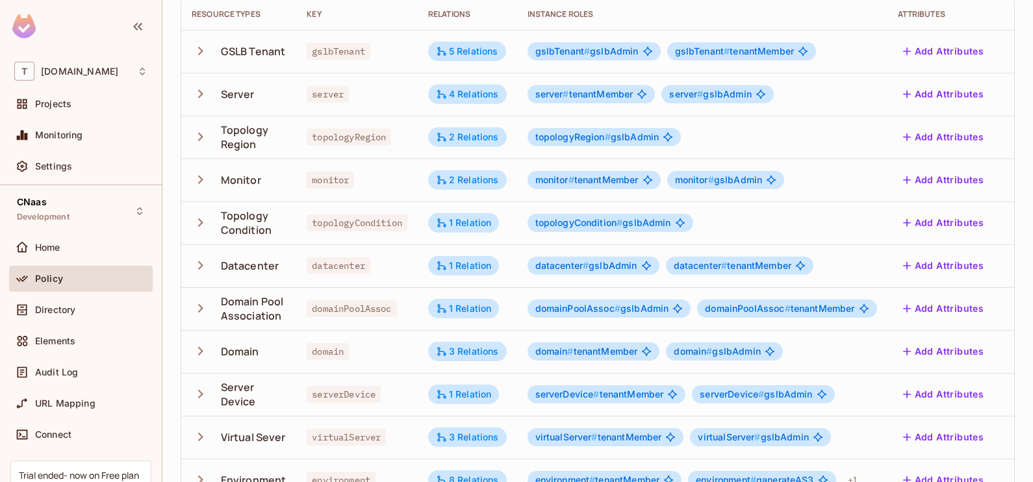
scroll to position [128, 0]
click at [461, 308] on div "1 Relation" at bounding box center [464, 308] width 56 height 12
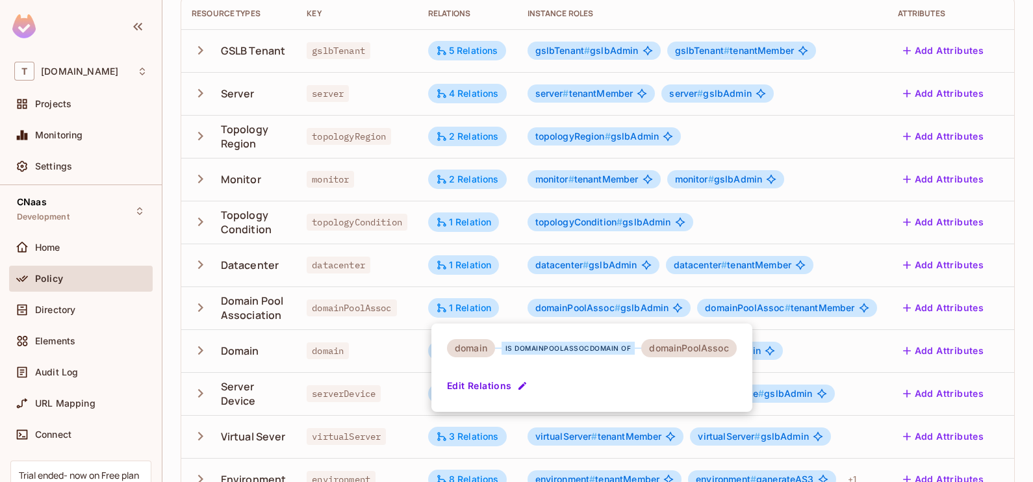
click at [467, 270] on div at bounding box center [516, 241] width 1033 height 482
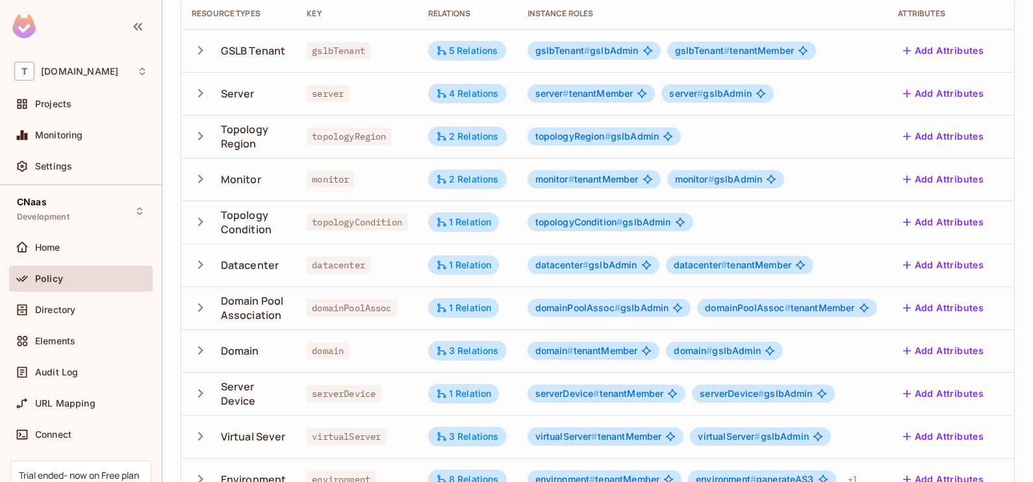
click at [467, 270] on div "1 Relation" at bounding box center [464, 265] width 56 height 12
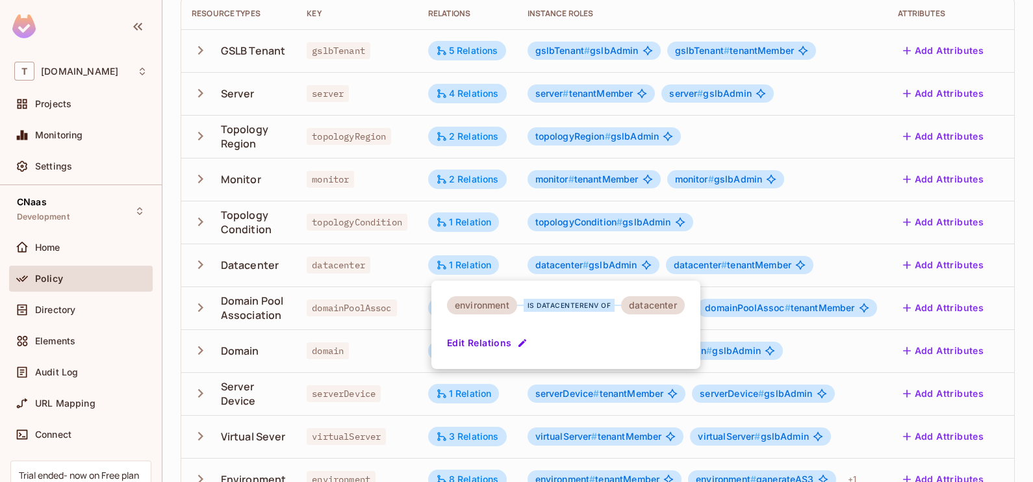
click at [467, 270] on div at bounding box center [516, 241] width 1033 height 482
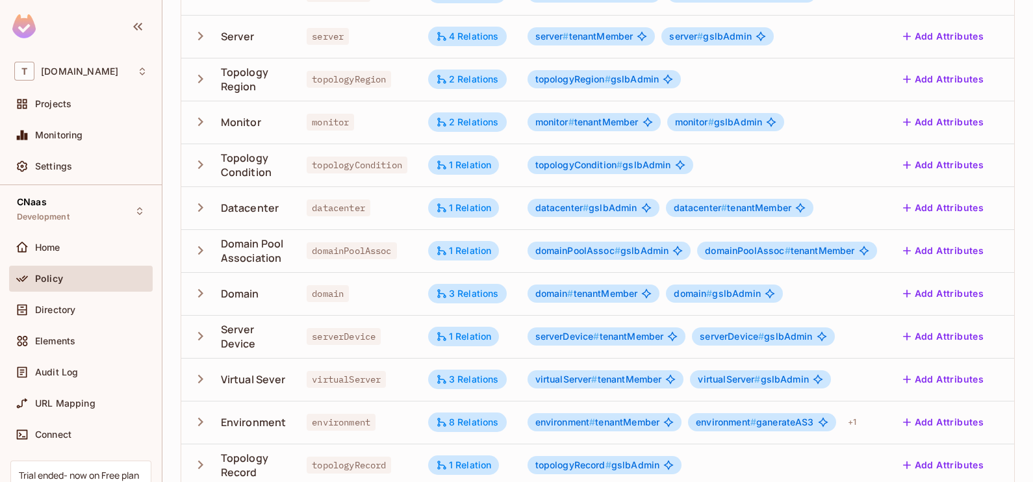
scroll to position [298, 0]
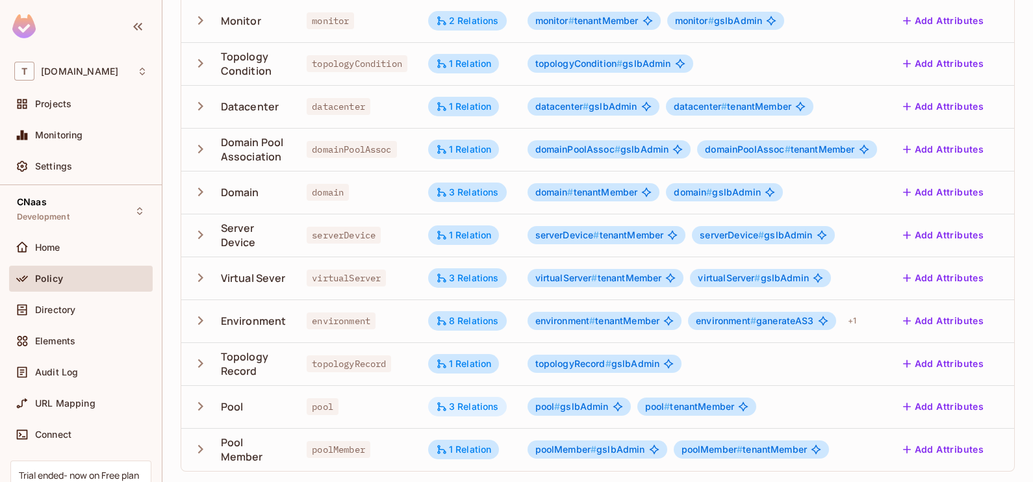
click at [478, 397] on div "3 Relations" at bounding box center [467, 406] width 79 height 19
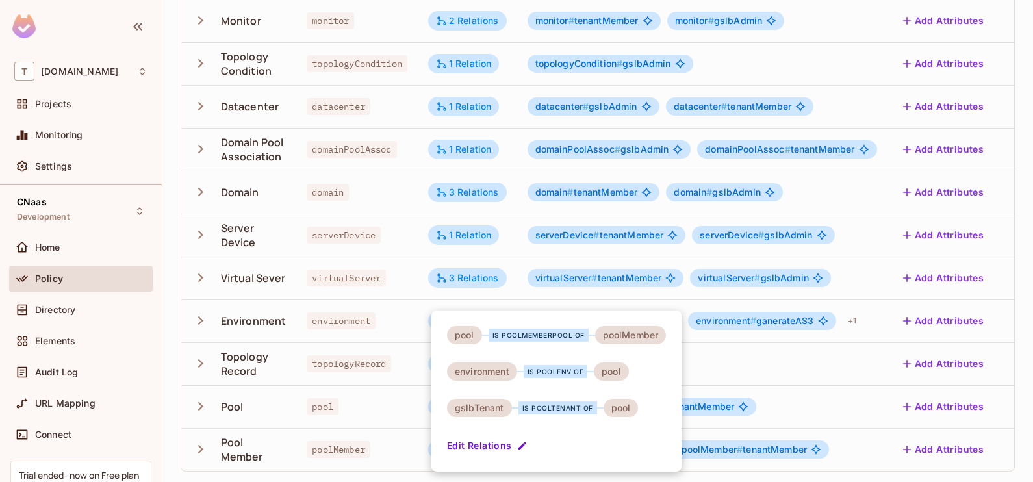
click at [409, 300] on div at bounding box center [516, 241] width 1033 height 482
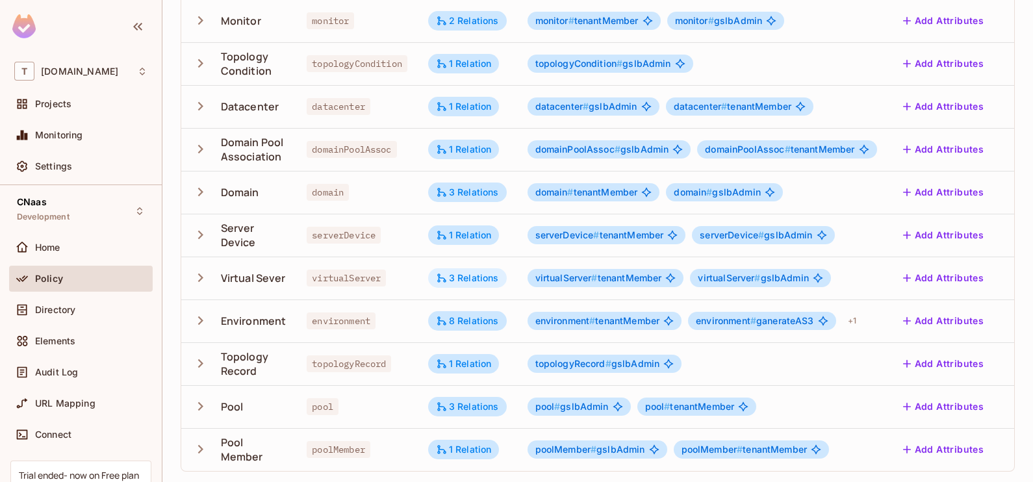
click at [473, 272] on div "3 Relations" at bounding box center [467, 278] width 63 height 12
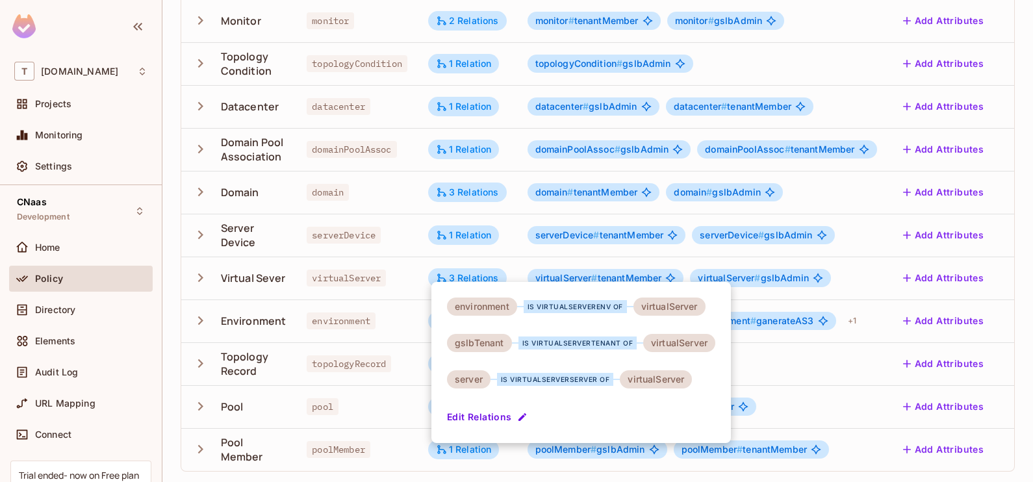
click at [403, 277] on div at bounding box center [516, 241] width 1033 height 482
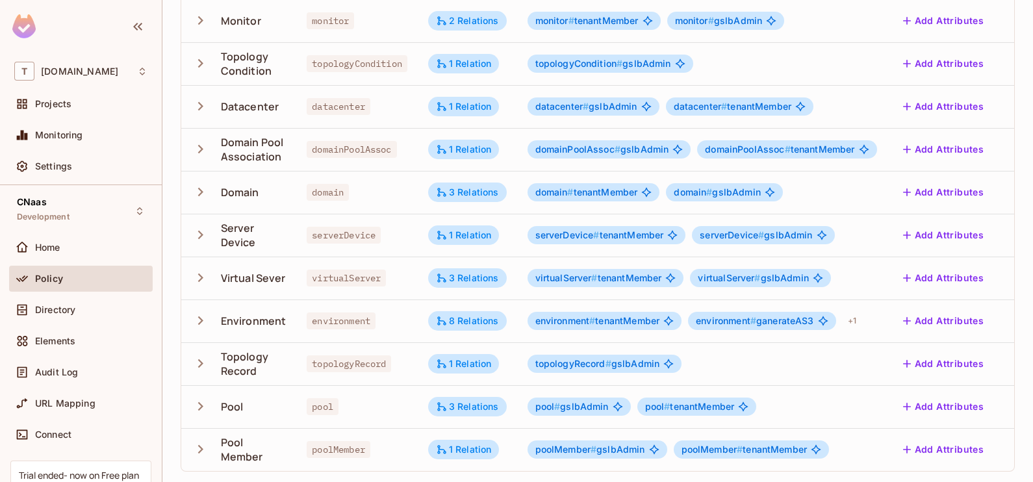
scroll to position [238, 0]
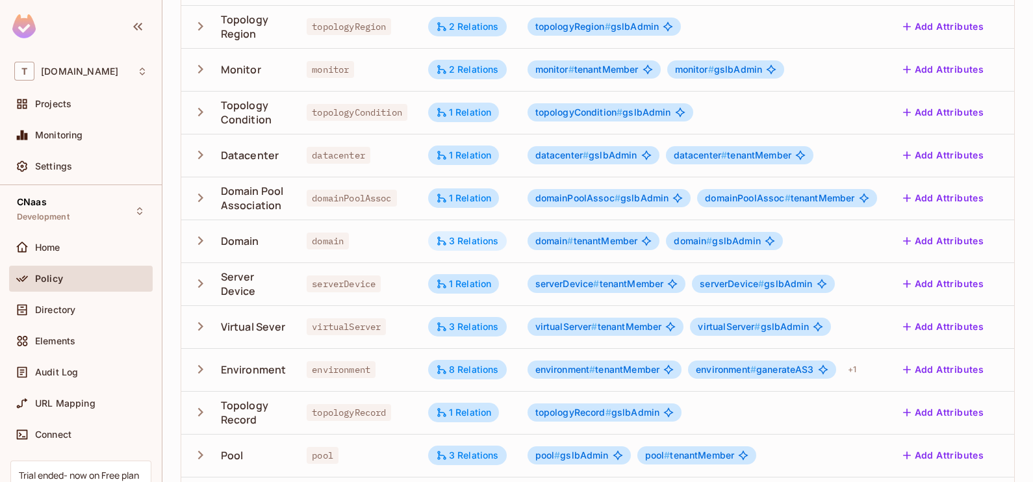
click at [476, 235] on div "3 Relations" at bounding box center [467, 241] width 63 height 12
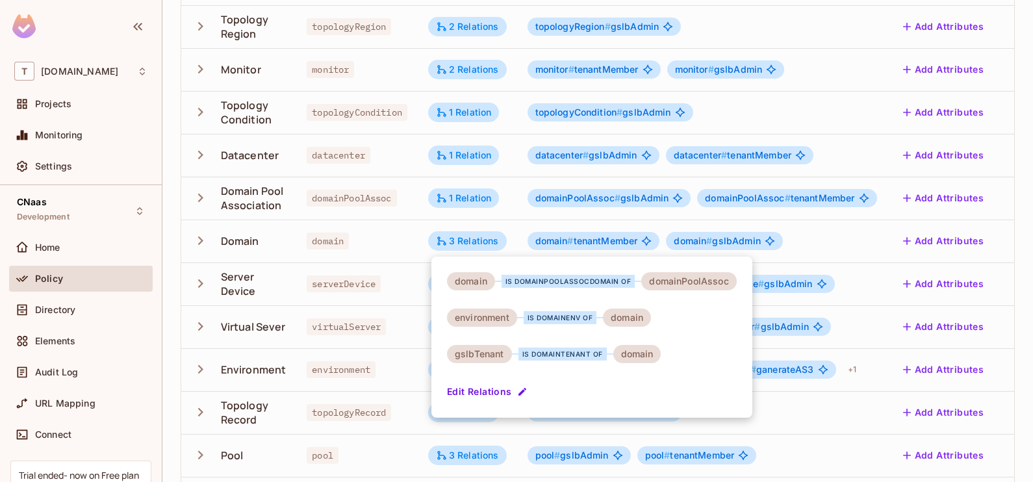
click at [420, 259] on div at bounding box center [516, 241] width 1033 height 482
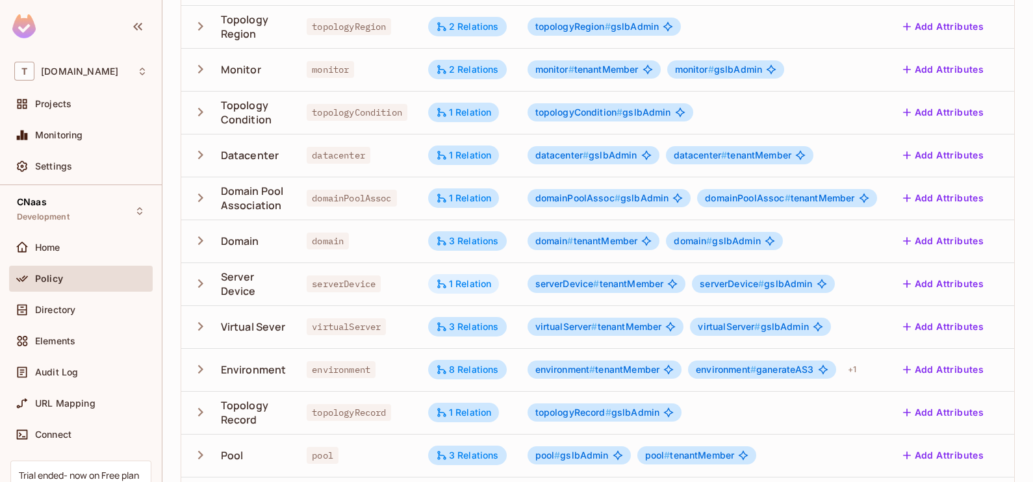
click at [456, 286] on div "1 Relation" at bounding box center [464, 284] width 56 height 12
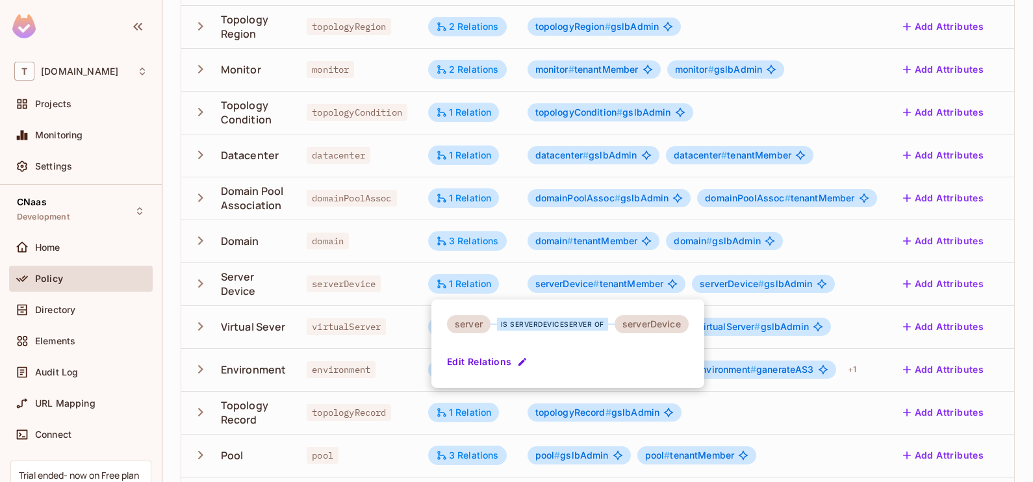
click at [401, 280] on div at bounding box center [516, 241] width 1033 height 482
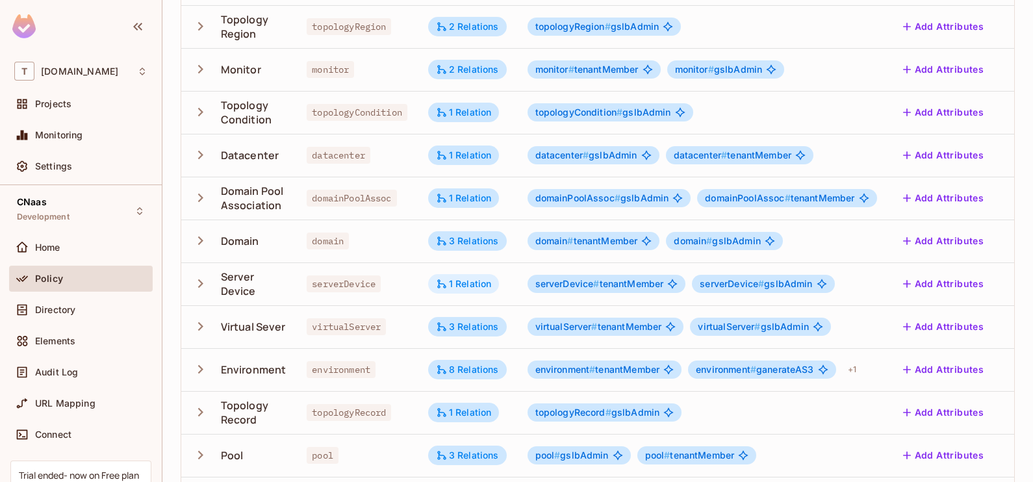
click at [448, 288] on icon at bounding box center [442, 284] width 12 height 12
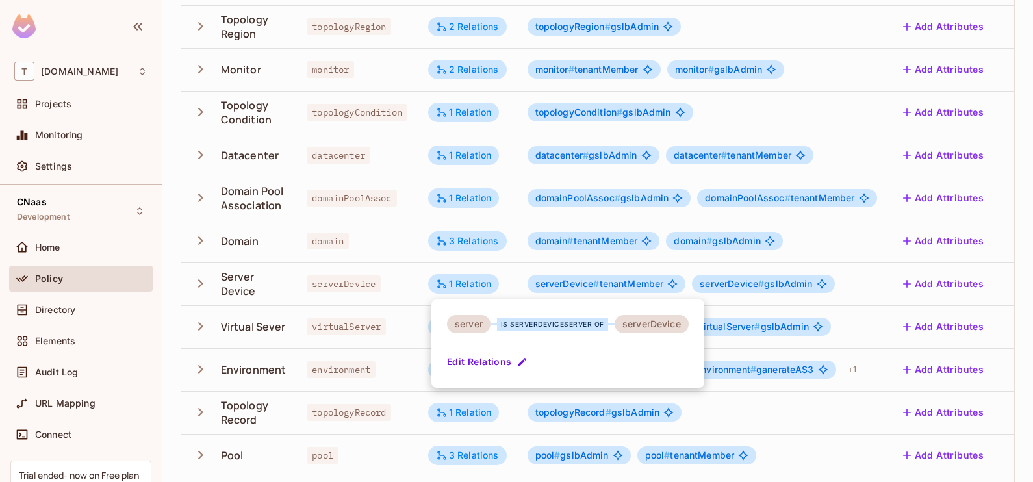
click at [402, 301] on div at bounding box center [516, 241] width 1033 height 482
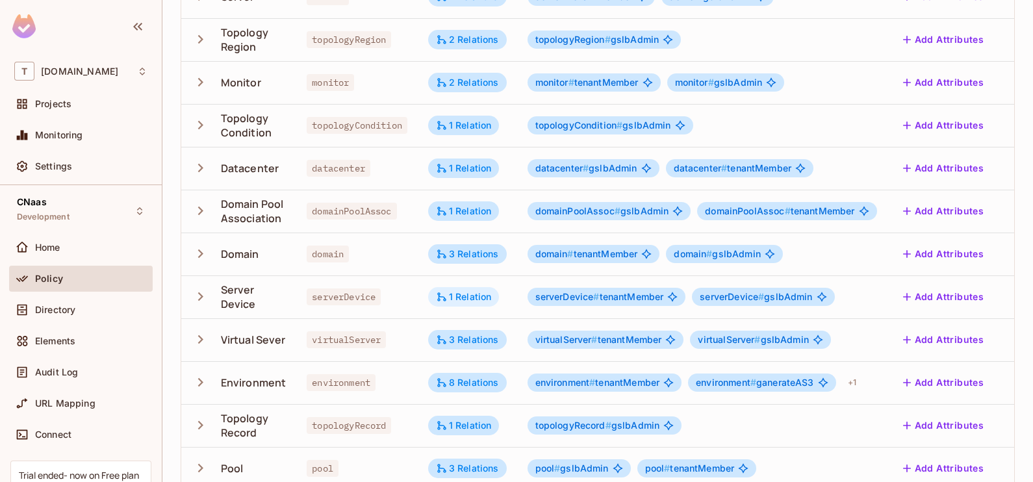
scroll to position [226, 0]
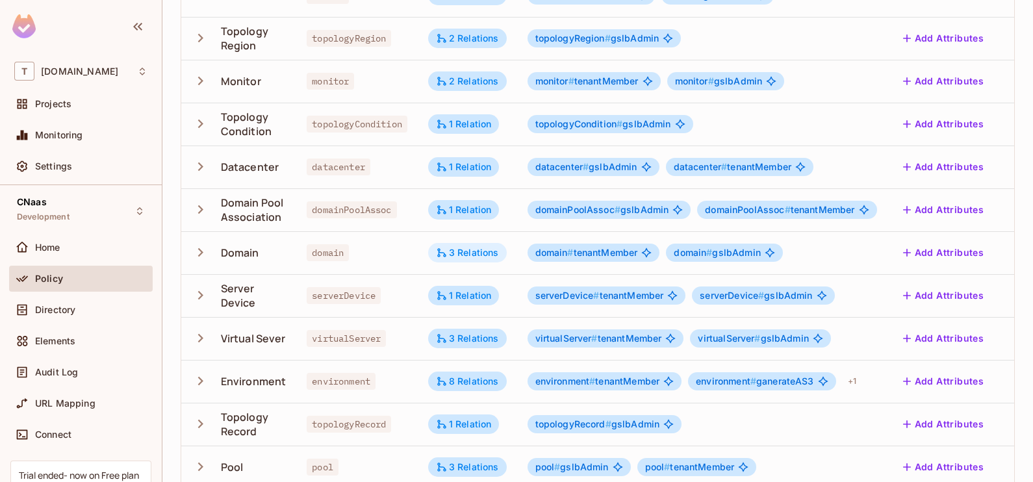
click at [463, 250] on div "3 Relations" at bounding box center [467, 253] width 63 height 12
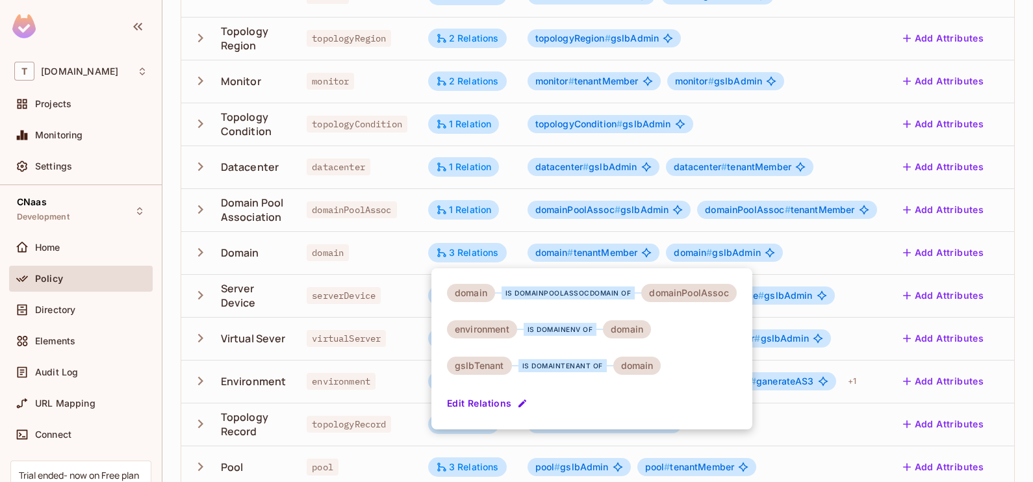
click at [400, 261] on div at bounding box center [516, 241] width 1033 height 482
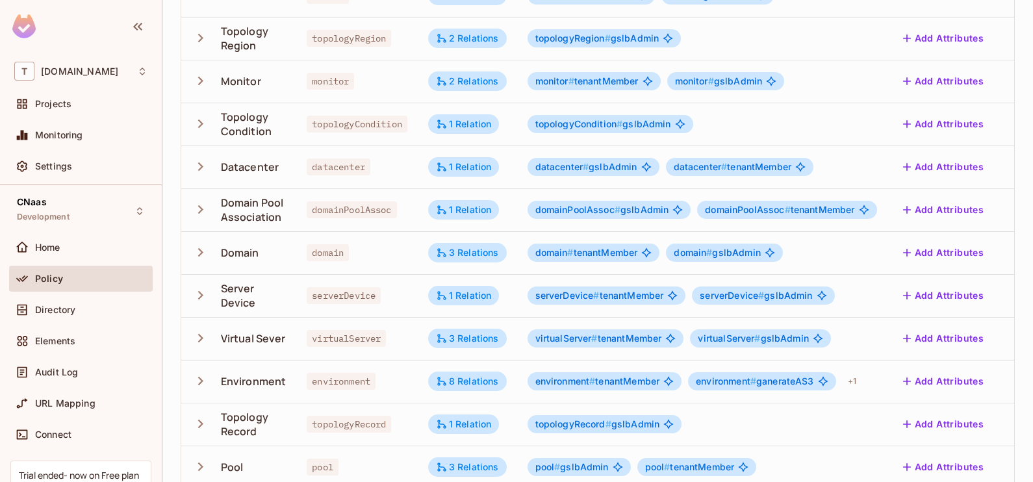
click at [397, 257] on div "domain" at bounding box center [357, 252] width 101 height 13
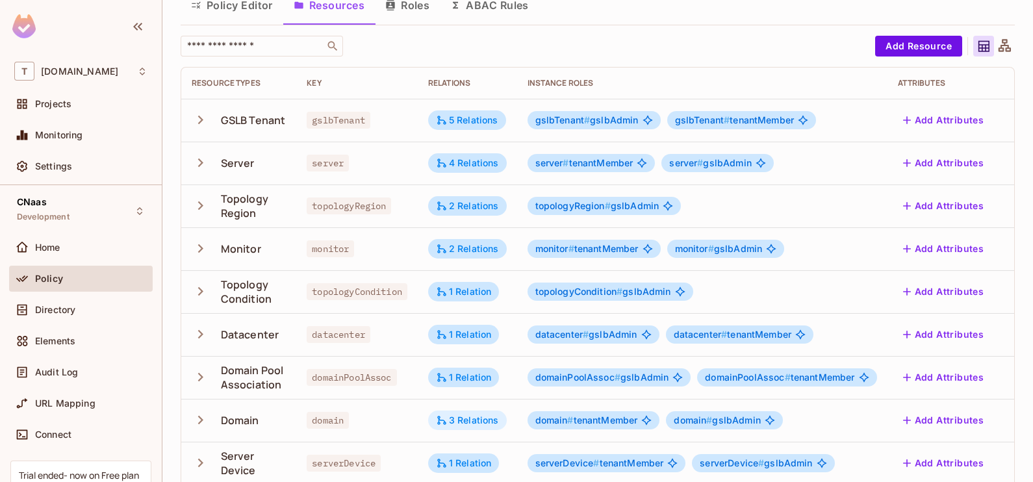
scroll to position [52, 0]
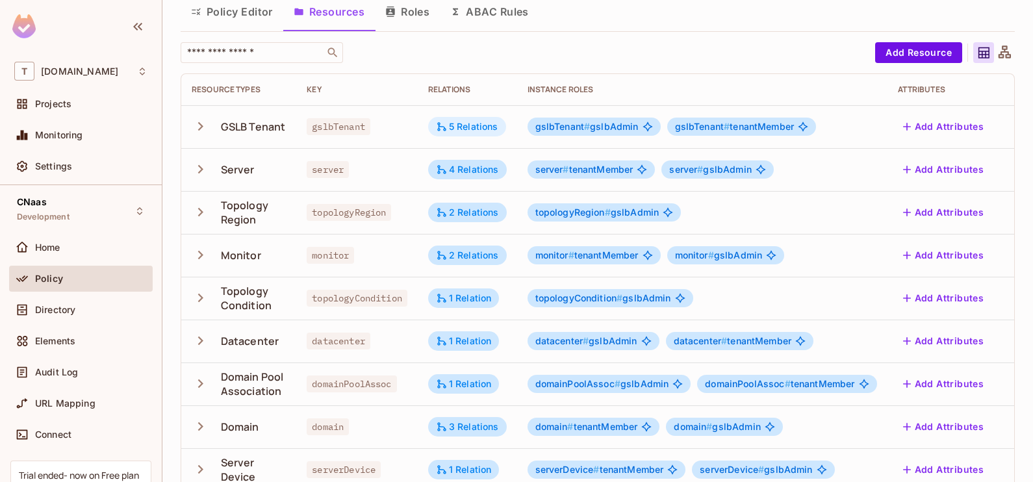
click at [455, 117] on div "5 Relations" at bounding box center [467, 126] width 78 height 19
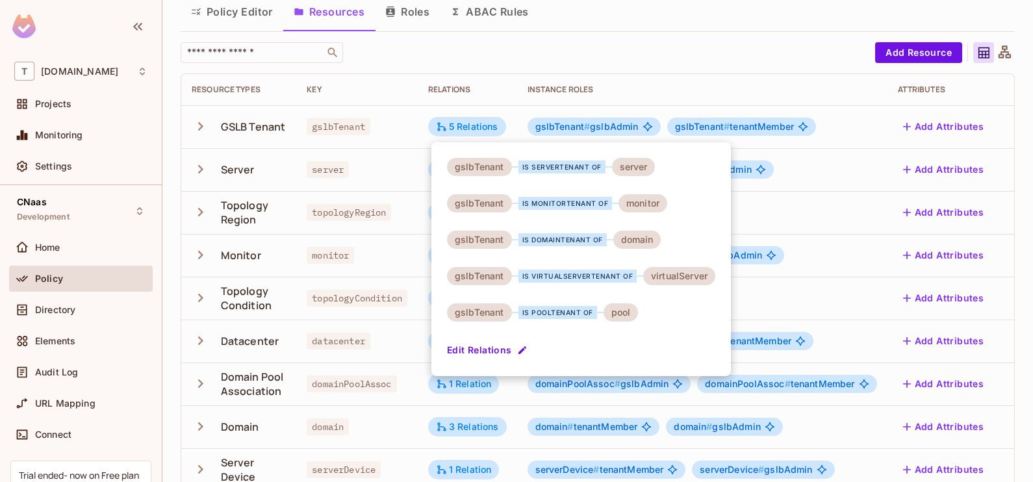
click at [776, 8] on div at bounding box center [516, 241] width 1033 height 482
